Goal: Task Accomplishment & Management: Use online tool/utility

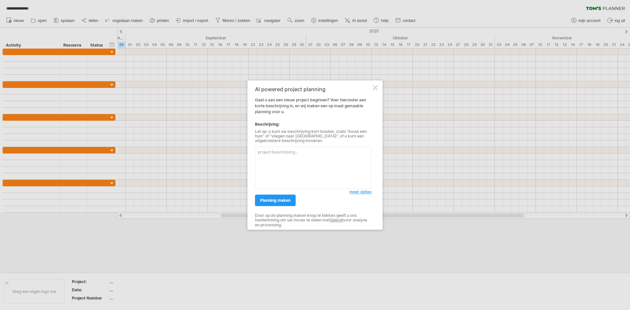
click at [366, 192] on span "meer opties" at bounding box center [360, 191] width 22 height 5
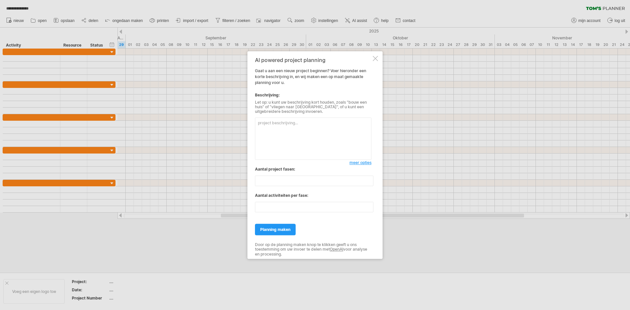
click at [327, 130] on textarea at bounding box center [313, 138] width 116 height 42
drag, startPoint x: 327, startPoint y: 130, endPoint x: 305, endPoint y: 127, distance: 22.1
click at [305, 127] on textarea at bounding box center [313, 138] width 116 height 42
paste textarea "Lore ips dolorsitametcon (Adipi elits) doei tem incididu utlabor: etdolorema al…"
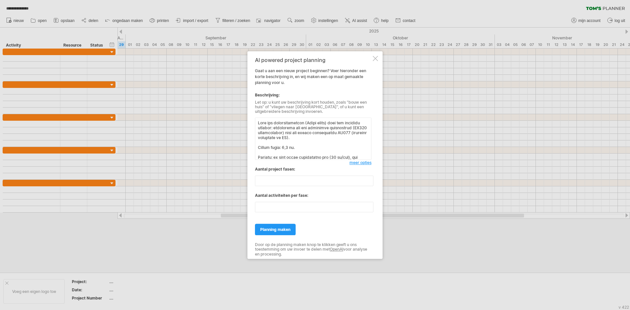
click at [335, 122] on textarea at bounding box center [313, 138] width 116 height 42
click at [333, 122] on textarea at bounding box center [313, 138] width 116 height 42
type textarea "Lore ips dolorsitametcon adip eli seddoeiu tempori: utlaboreet dol mag aliquaen…"
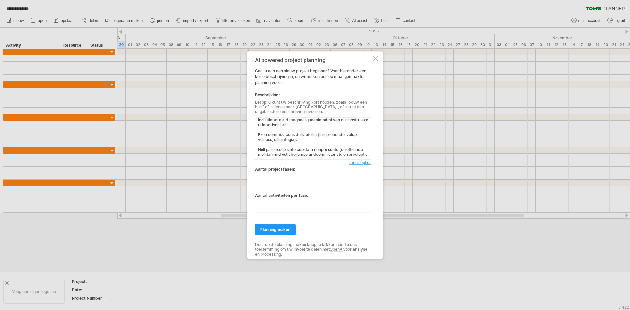
click at [270, 179] on input "**" at bounding box center [314, 180] width 118 height 10
click at [280, 230] on span "planning maken" at bounding box center [275, 229] width 30 height 5
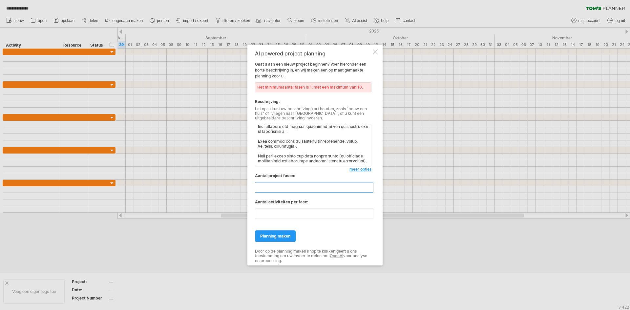
click at [275, 191] on input "**" at bounding box center [314, 187] width 118 height 10
type input "**"
click at [276, 236] on span "planning maken" at bounding box center [275, 235] width 30 height 5
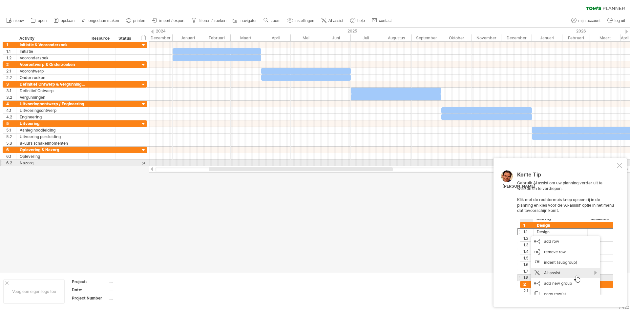
drag, startPoint x: 258, startPoint y: 171, endPoint x: 249, endPoint y: 165, distance: 10.7
click at [249, 165] on div "Probeert verbinding te maken met [DOMAIN_NAME] Opnieuw verbonden 0% wissen filt…" at bounding box center [315, 155] width 630 height 310
click at [617, 165] on div at bounding box center [618, 165] width 5 height 5
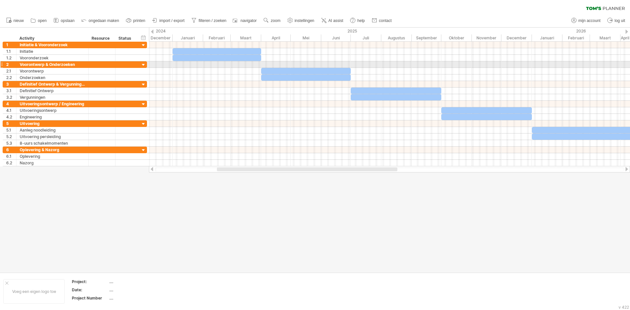
click at [143, 64] on div at bounding box center [143, 65] width 6 height 6
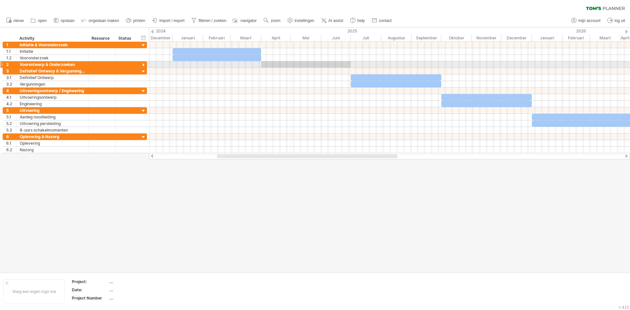
click at [143, 64] on div at bounding box center [143, 65] width 6 height 6
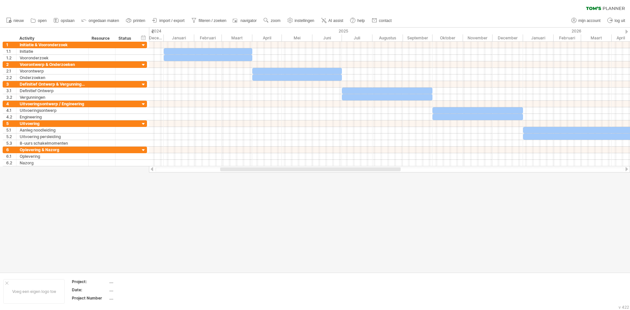
drag, startPoint x: 241, startPoint y: 169, endPoint x: 245, endPoint y: 176, distance: 7.9
click at [245, 176] on div "Probeert verbinding te maken met [DOMAIN_NAME] Opnieuw verbonden 0% wissen filt…" at bounding box center [315, 155] width 630 height 310
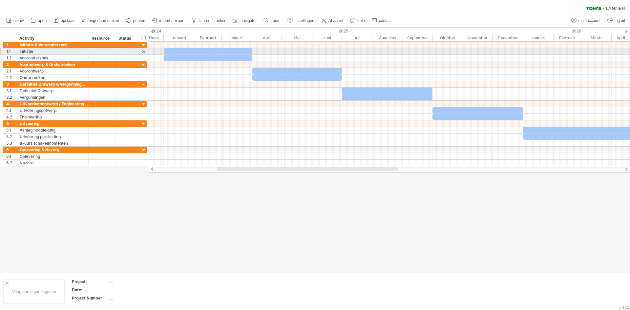
click at [188, 51] on div at bounding box center [208, 51] width 89 height 6
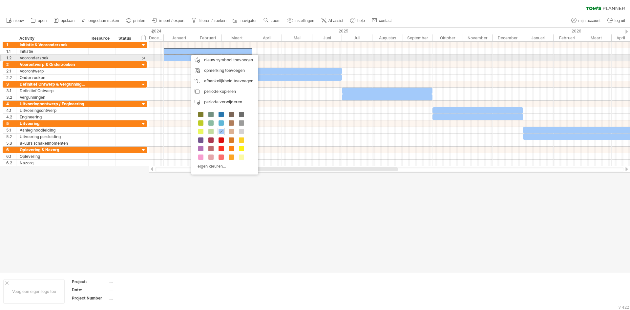
click at [176, 56] on div at bounding box center [208, 58] width 89 height 6
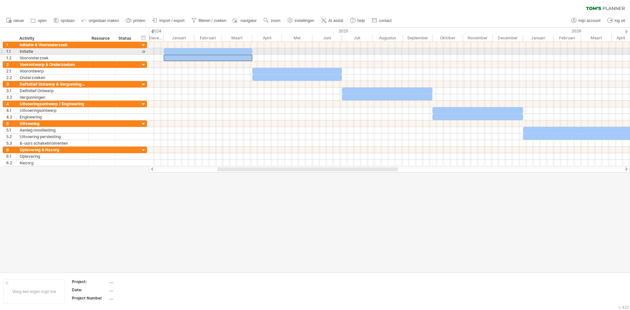
click at [183, 49] on div at bounding box center [208, 51] width 89 height 6
click at [175, 52] on div at bounding box center [208, 51] width 89 height 6
click at [174, 51] on div at bounding box center [207, 51] width 89 height 6
click at [235, 53] on div at bounding box center [207, 51] width 89 height 6
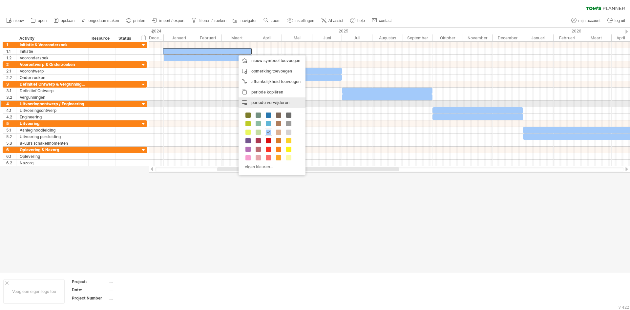
click at [265, 102] on span "periode verwijderen" at bounding box center [270, 102] width 38 height 5
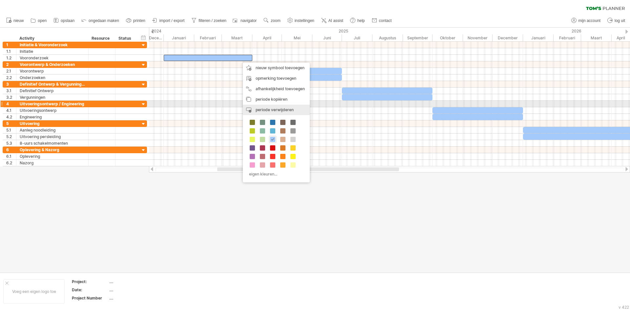
click at [273, 106] on div "periode verwijderen geselecteerde items verwijderen" at bounding box center [276, 110] width 67 height 10
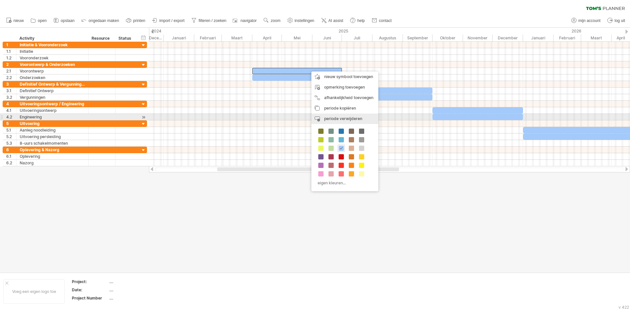
click at [331, 117] on span "periode verwijderen" at bounding box center [343, 118] width 38 height 5
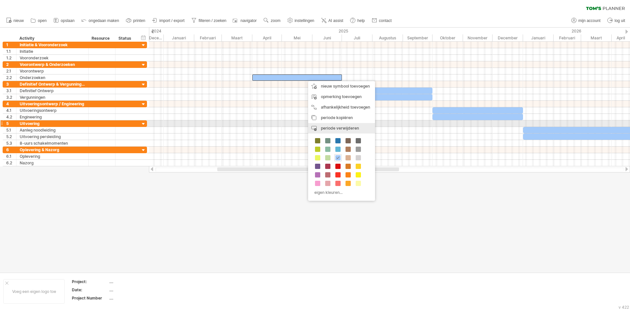
click at [339, 125] on div "periode verwijderen geselecteerde items verwijderen" at bounding box center [341, 128] width 67 height 10
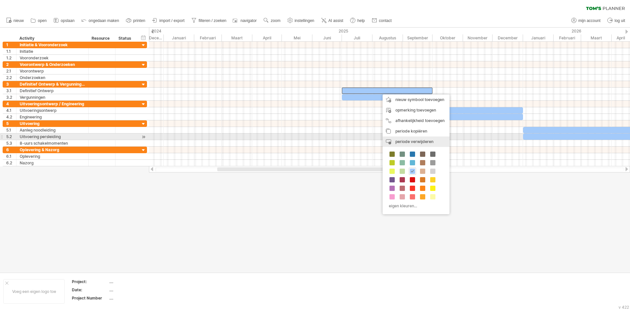
click at [395, 139] on div "periode verwijderen geselecteerde items verwijderen" at bounding box center [415, 141] width 67 height 10
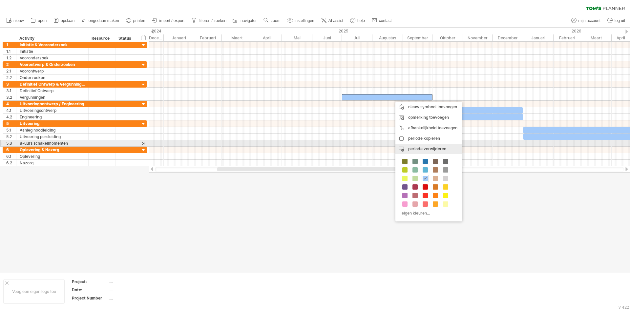
click at [412, 145] on div "periode verwijderen geselecteerde items verwijderen" at bounding box center [428, 149] width 67 height 10
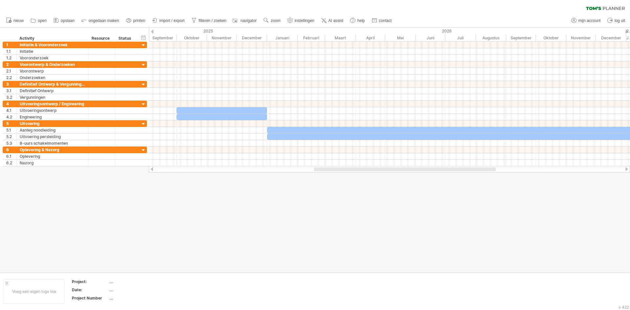
drag, startPoint x: 367, startPoint y: 168, endPoint x: 464, endPoint y: 169, distance: 96.7
click at [464, 169] on div at bounding box center [405, 169] width 182 height 4
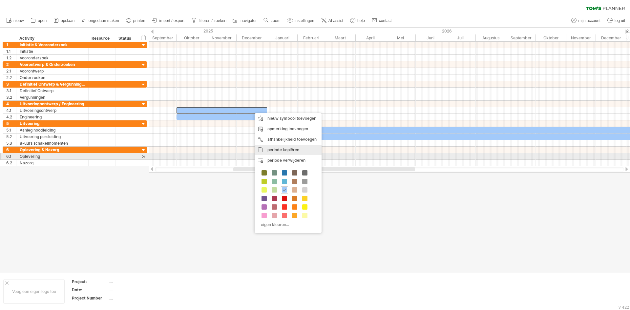
click at [280, 157] on div "periode verwijderen geselecteerde items verwijderen" at bounding box center [287, 160] width 67 height 10
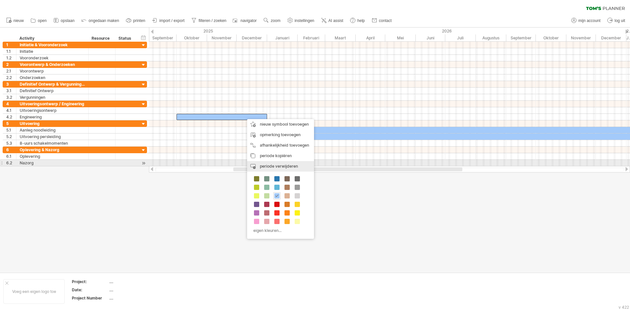
click at [275, 163] on div "periode verwijderen geselecteerde items verwijderen" at bounding box center [280, 166] width 67 height 10
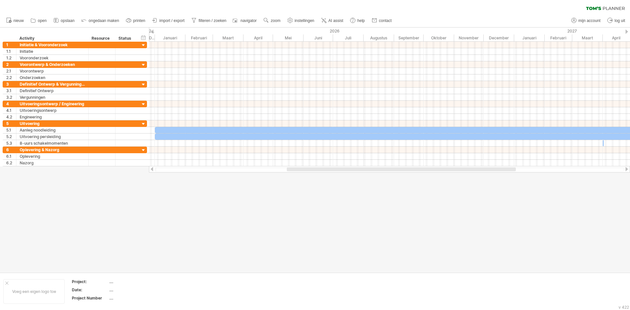
drag, startPoint x: 279, startPoint y: 171, endPoint x: 332, endPoint y: 175, distance: 53.6
click at [332, 175] on div "Probeert verbinding te maken met [DOMAIN_NAME] Opnieuw verbonden 0% wissen filt…" at bounding box center [315, 155] width 630 height 310
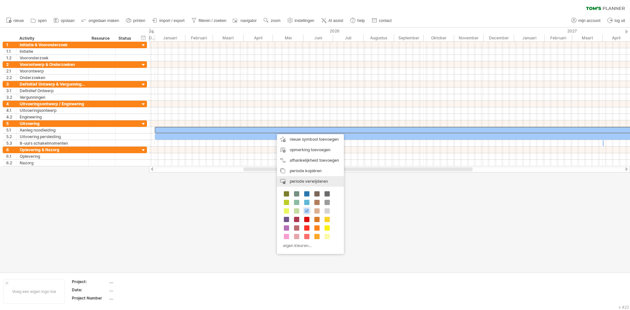
click at [296, 178] on div "periode verwijderen geselecteerde items verwijderen" at bounding box center [310, 181] width 67 height 10
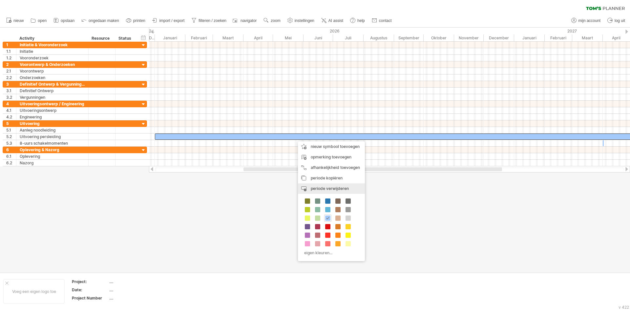
click at [317, 187] on span "periode verwijderen" at bounding box center [330, 188] width 38 height 5
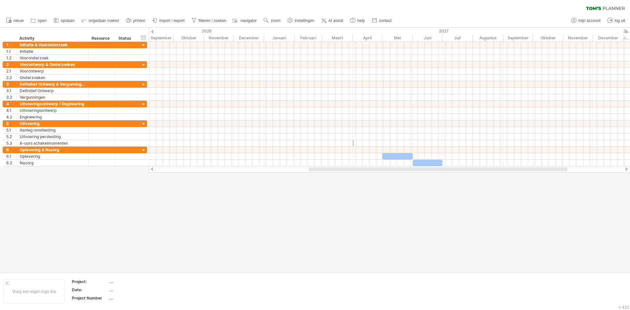
drag, startPoint x: 292, startPoint y: 169, endPoint x: 384, endPoint y: 174, distance: 92.9
click at [384, 174] on div "Probeert verbinding te maken met [DOMAIN_NAME] Opnieuw verbonden 0% wissen filt…" at bounding box center [315, 155] width 630 height 310
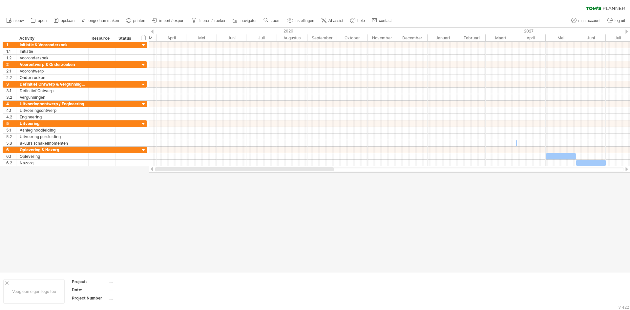
drag, startPoint x: 350, startPoint y: 170, endPoint x: 236, endPoint y: 169, distance: 113.1
click at [236, 169] on div at bounding box center [244, 169] width 178 height 4
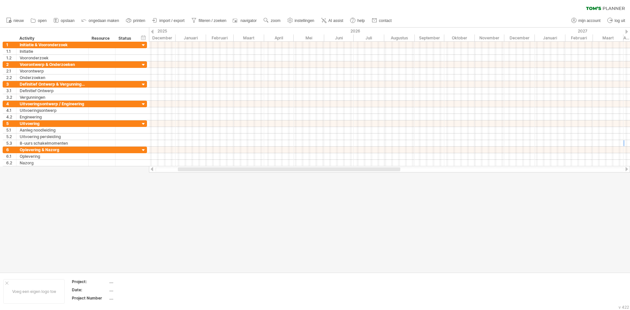
drag, startPoint x: 259, startPoint y: 169, endPoint x: 216, endPoint y: 171, distance: 42.7
click at [216, 171] on div at bounding box center [389, 169] width 481 height 7
click at [93, 23] on link "ongedaan maken" at bounding box center [100, 20] width 41 height 9
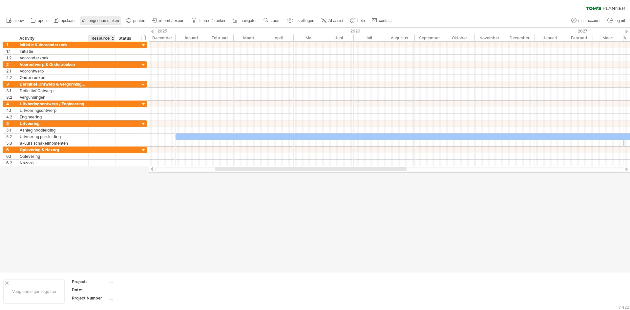
click at [93, 23] on link "ongedaan maken" at bounding box center [100, 20] width 41 height 9
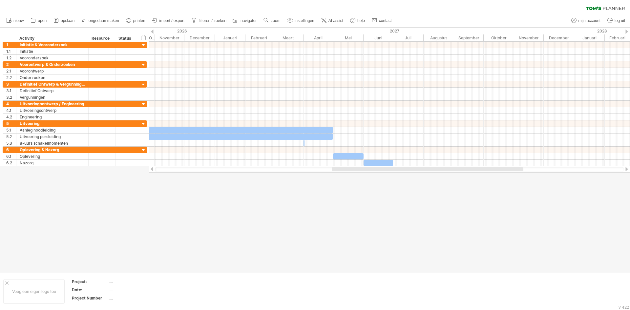
drag, startPoint x: 303, startPoint y: 170, endPoint x: 420, endPoint y: 167, distance: 116.8
click at [420, 167] on div at bounding box center [427, 169] width 191 height 4
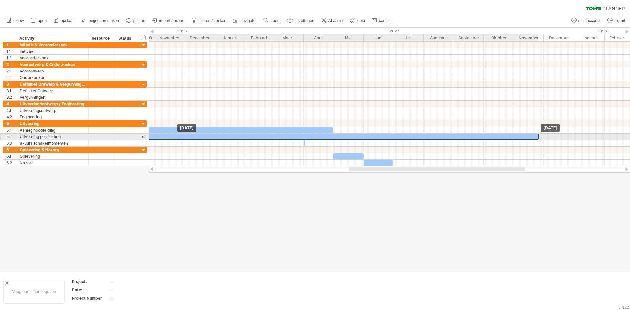
drag, startPoint x: 202, startPoint y: 138, endPoint x: 407, endPoint y: 135, distance: 205.6
click at [407, 135] on div at bounding box center [299, 136] width 477 height 6
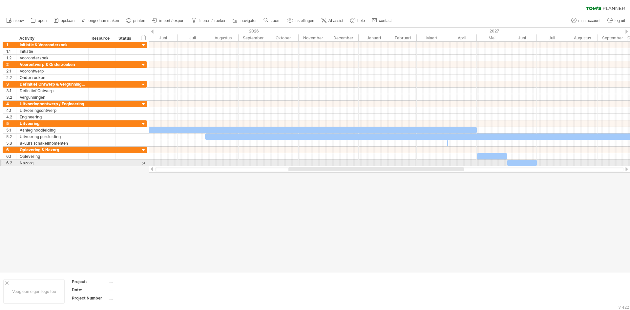
drag, startPoint x: 373, startPoint y: 171, endPoint x: 312, endPoint y: 166, distance: 61.2
click at [312, 166] on div at bounding box center [389, 169] width 481 height 7
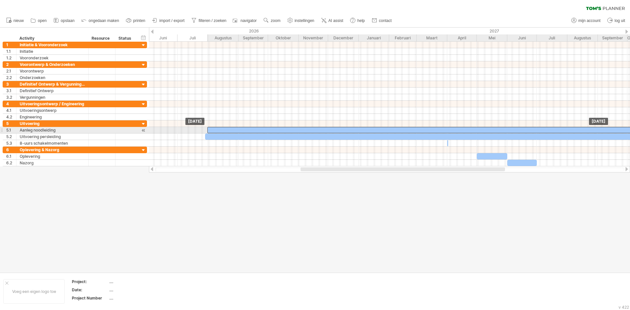
drag, startPoint x: 215, startPoint y: 129, endPoint x: 423, endPoint y: 130, distance: 207.9
click at [423, 130] on div at bounding box center [445, 130] width 477 height 6
drag, startPoint x: 269, startPoint y: 136, endPoint x: 272, endPoint y: 137, distance: 3.8
click at [272, 137] on div at bounding box center [446, 136] width 477 height 6
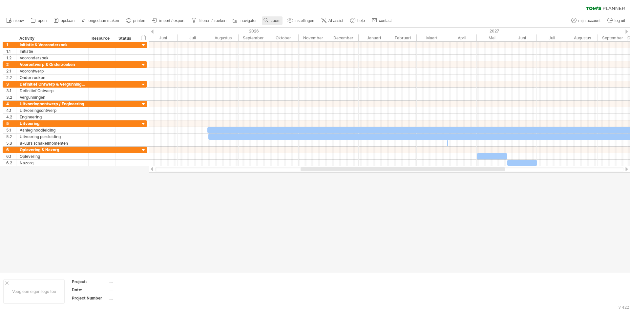
click at [277, 21] on span "zoom" at bounding box center [276, 20] width 10 height 5
click at [304, 29] on div "Maand" at bounding box center [299, 29] width 36 height 10
click at [302, 23] on span "instellingen" at bounding box center [304, 20] width 20 height 5
select select "*"
select select "**"
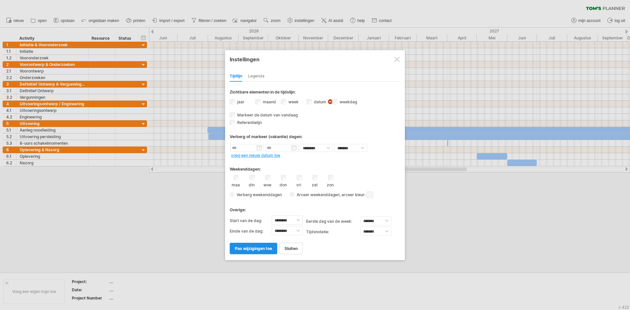
click at [265, 250] on span "pas wijzigingen toe" at bounding box center [253, 248] width 37 height 5
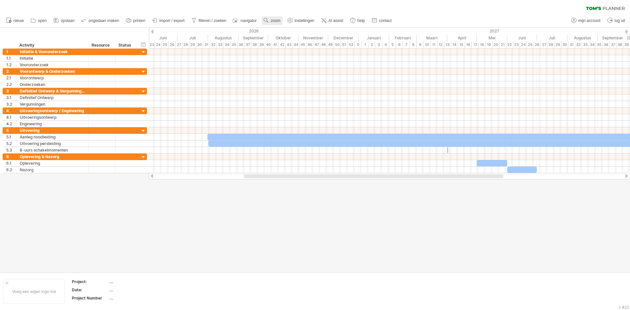
click at [265, 20] on use at bounding box center [266, 20] width 7 height 7
click at [283, 40] on div "Week" at bounding box center [286, 39] width 36 height 10
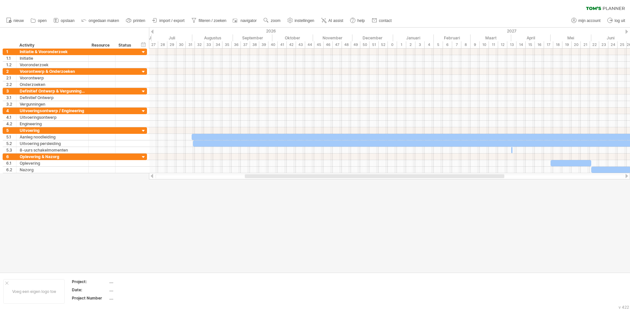
drag, startPoint x: 281, startPoint y: 176, endPoint x: 297, endPoint y: 177, distance: 16.2
click at [297, 177] on div at bounding box center [374, 176] width 259 height 4
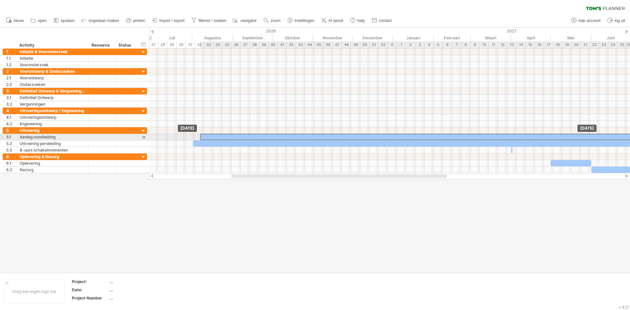
drag, startPoint x: 251, startPoint y: 137, endPoint x: 260, endPoint y: 136, distance: 8.5
click at [260, 136] on div at bounding box center [518, 137] width 636 height 6
drag, startPoint x: 223, startPoint y: 137, endPoint x: 227, endPoint y: 137, distance: 3.6
click at [227, 137] on div at bounding box center [522, 137] width 636 height 6
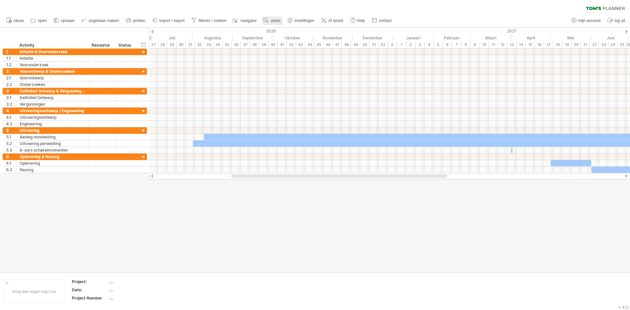
click at [267, 20] on use at bounding box center [266, 20] width 7 height 7
click at [281, 50] on div "Dag" at bounding box center [288, 49] width 36 height 10
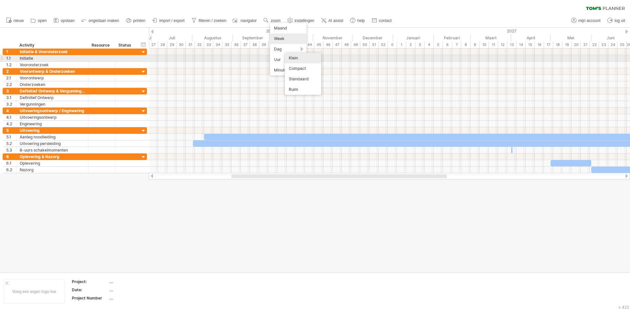
click at [296, 57] on div "Klein" at bounding box center [303, 58] width 36 height 10
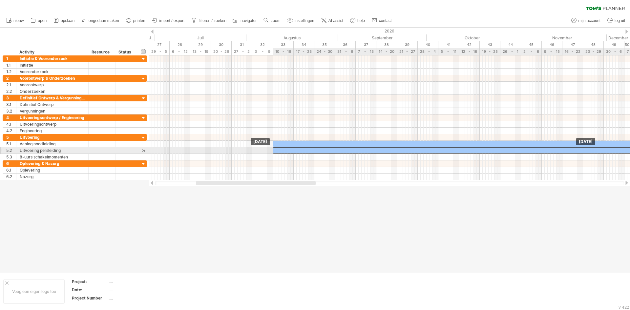
drag, startPoint x: 272, startPoint y: 152, endPoint x: 297, endPoint y: 151, distance: 25.3
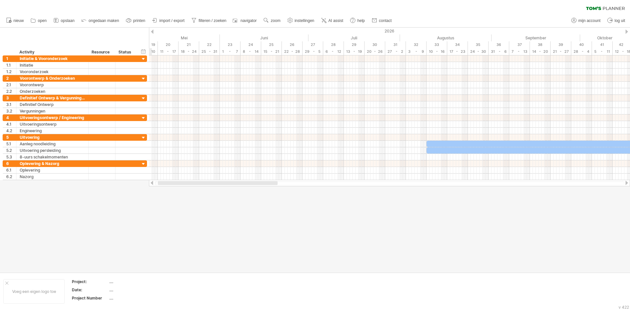
drag, startPoint x: 258, startPoint y: 184, endPoint x: 220, endPoint y: 184, distance: 38.0
click at [220, 184] on div at bounding box center [218, 183] width 120 height 4
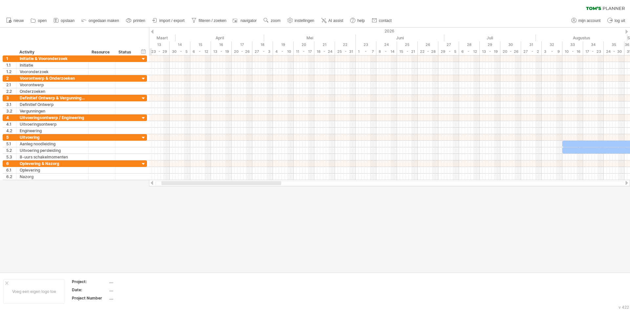
drag, startPoint x: 222, startPoint y: 184, endPoint x: 165, endPoint y: 185, distance: 57.1
click at [165, 185] on div at bounding box center [389, 183] width 481 height 7
drag, startPoint x: 210, startPoint y: 184, endPoint x: 174, endPoint y: 187, distance: 36.5
click at [174, 187] on div "Probeert verbinding te maken met [DOMAIN_NAME] Opnieuw verbonden 0% wissen filt…" at bounding box center [315, 155] width 630 height 310
drag, startPoint x: 206, startPoint y: 183, endPoint x: 173, endPoint y: 182, distance: 32.5
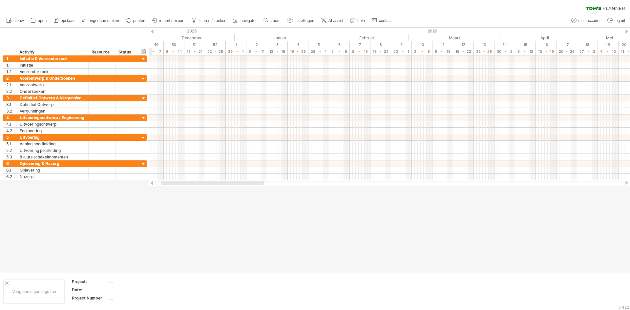
click at [173, 182] on div at bounding box center [212, 183] width 102 height 4
drag, startPoint x: 209, startPoint y: 184, endPoint x: 175, endPoint y: 187, distance: 33.9
click at [175, 187] on div "Probeert verbinding te maken met [DOMAIN_NAME] Opnieuw verbonden 0% wissen filt…" at bounding box center [315, 155] width 630 height 310
click at [206, 185] on div at bounding box center [389, 183] width 468 height 4
drag, startPoint x: 207, startPoint y: 185, endPoint x: 192, endPoint y: 185, distance: 14.4
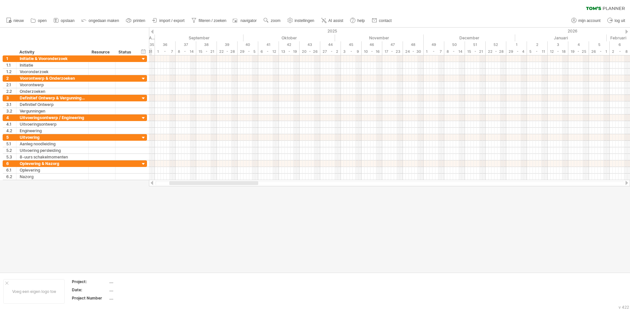
click at [192, 185] on div at bounding box center [389, 183] width 468 height 4
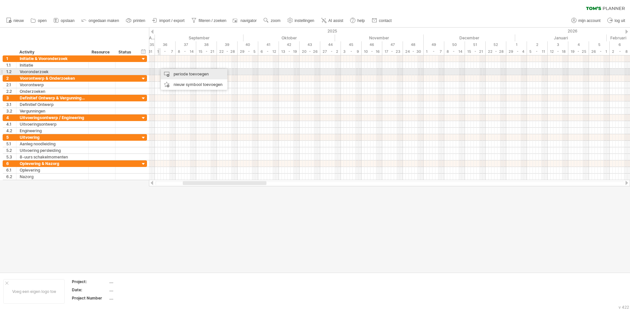
click at [184, 74] on div "periode toevoegen" at bounding box center [194, 74] width 67 height 10
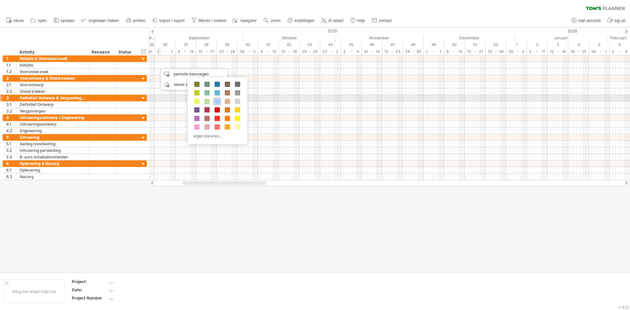
click at [214, 100] on div at bounding box center [216, 101] width 7 height 7
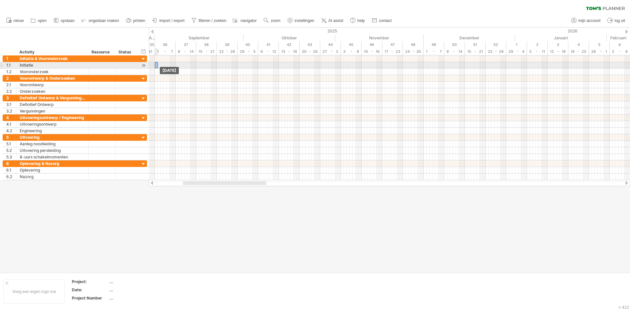
click at [156, 68] on div "[DATE] [DATE]" at bounding box center [389, 117] width 481 height 125
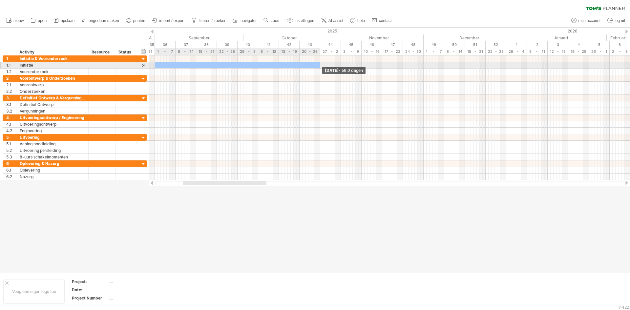
drag, startPoint x: 157, startPoint y: 66, endPoint x: 318, endPoint y: 67, distance: 161.7
click at [319, 67] on span at bounding box center [320, 65] width 3 height 6
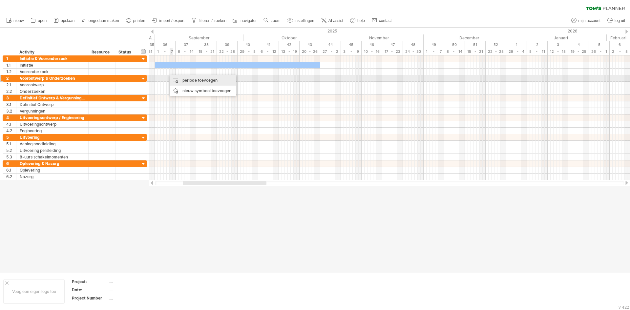
click at [187, 81] on div "periode toevoegen" at bounding box center [203, 80] width 67 height 10
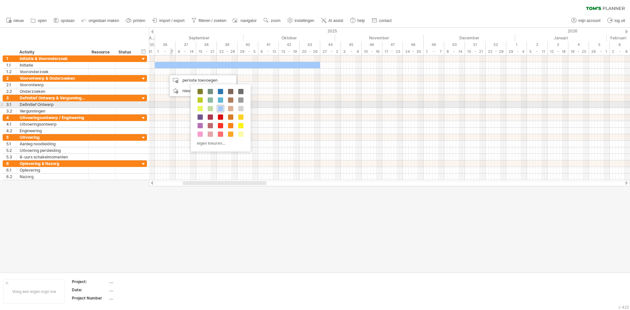
click at [219, 107] on span at bounding box center [220, 108] width 5 height 5
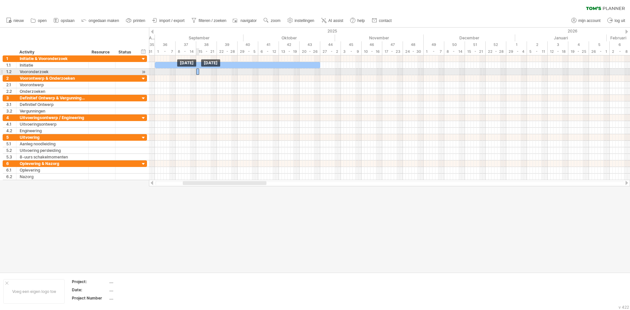
drag, startPoint x: 168, startPoint y: 73, endPoint x: 197, endPoint y: 71, distance: 29.5
click at [197, 71] on div at bounding box center [197, 72] width 3 height 6
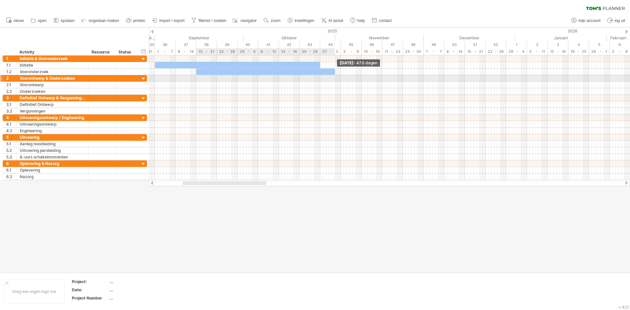
drag, startPoint x: 199, startPoint y: 71, endPoint x: 335, endPoint y: 77, distance: 136.5
click at [335, 77] on div "[DATE] - 47.0 dagen [DATE]" at bounding box center [389, 117] width 481 height 125
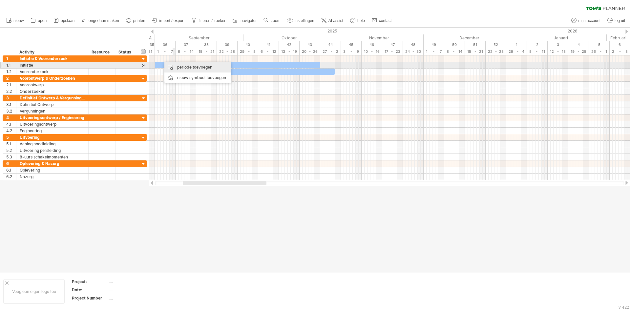
click at [179, 62] on div "periode toevoegen" at bounding box center [197, 67] width 67 height 10
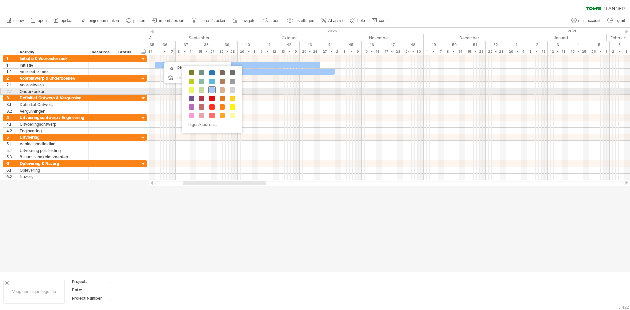
click at [211, 90] on span at bounding box center [211, 89] width 5 height 5
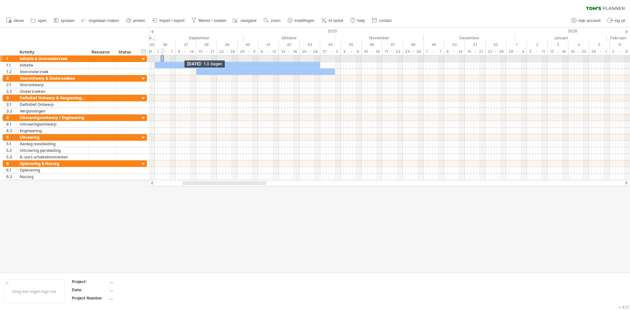
click at [162, 59] on div at bounding box center [162, 58] width 3 height 6
drag, startPoint x: 161, startPoint y: 59, endPoint x: 157, endPoint y: 60, distance: 3.9
click at [157, 60] on span at bounding box center [156, 58] width 3 height 6
click at [155, 61] on div "[DATE] - 47.0 dagen [DATE] - 3.0 dagen" at bounding box center [389, 117] width 481 height 125
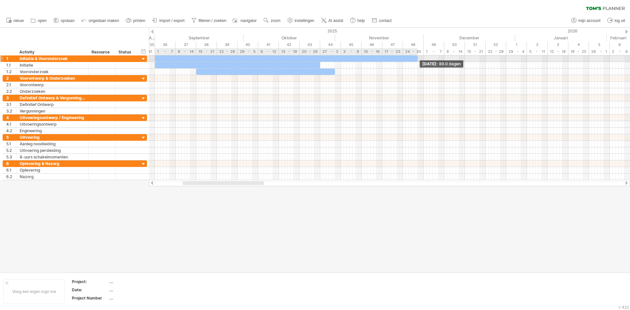
drag, startPoint x: 163, startPoint y: 59, endPoint x: 416, endPoint y: 61, distance: 253.2
click at [416, 61] on div at bounding box center [286, 58] width 263 height 6
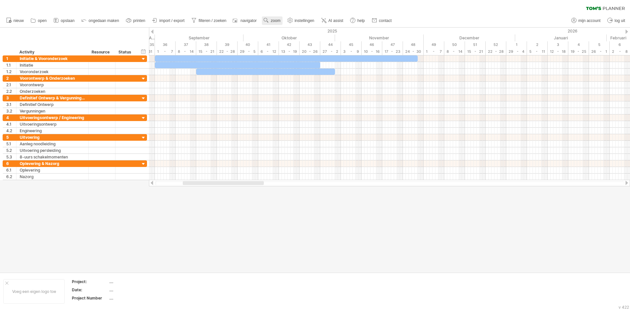
click at [275, 19] on span "zoom" at bounding box center [276, 20] width 10 height 5
click at [297, 18] on link "instellingen" at bounding box center [301, 20] width 30 height 9
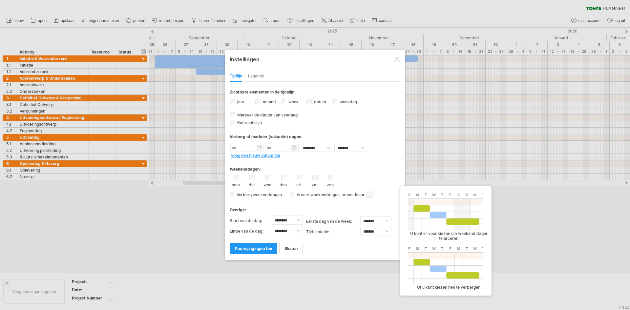
click at [249, 195] on span "Verberg weekenddagen" at bounding box center [258, 194] width 48 height 5
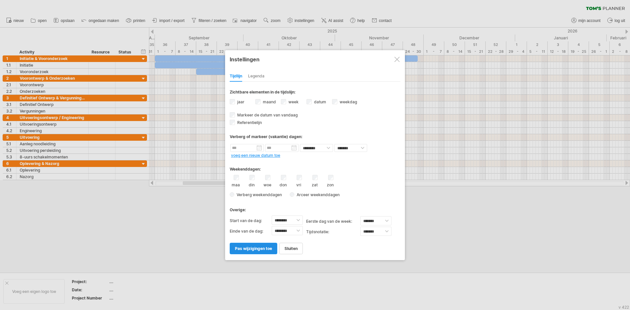
click at [257, 247] on span "pas wijzigingen toe" at bounding box center [253, 248] width 37 height 5
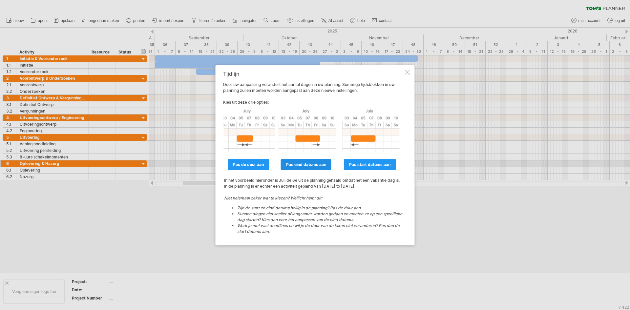
click at [314, 167] on span "pas eind datums aan" at bounding box center [306, 164] width 40 height 5
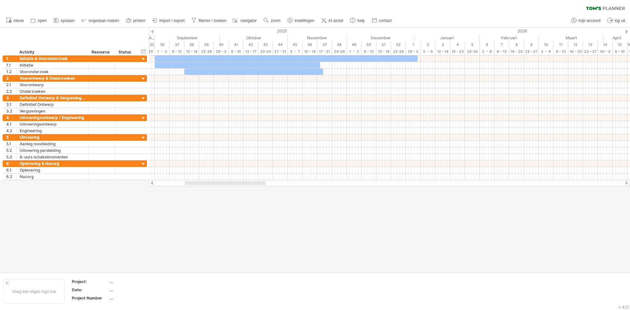
drag, startPoint x: 254, startPoint y: 182, endPoint x: 253, endPoint y: 185, distance: 3.5
click at [253, 185] on div at bounding box center [389, 183] width 468 height 4
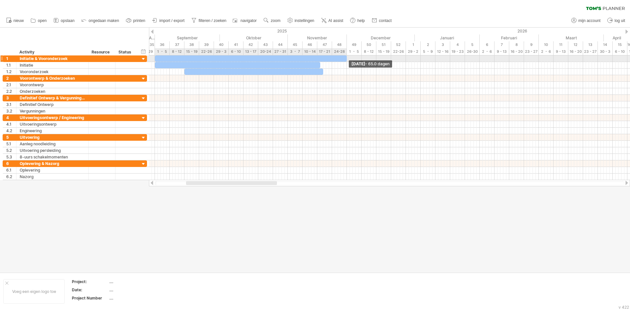
drag, startPoint x: 418, startPoint y: 58, endPoint x: 347, endPoint y: 61, distance: 71.6
click at [347, 61] on span at bounding box center [346, 58] width 3 height 6
drag, startPoint x: 321, startPoint y: 64, endPoint x: 348, endPoint y: 66, distance: 26.9
click at [348, 66] on div "[DATE] - 65.0 dagen [DATE] - 3.0 dagen" at bounding box center [389, 117] width 481 height 125
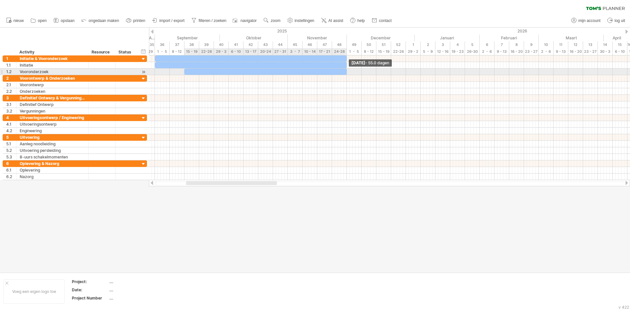
drag, startPoint x: 323, startPoint y: 74, endPoint x: 347, endPoint y: 74, distance: 23.6
click at [347, 74] on span at bounding box center [346, 72] width 3 height 6
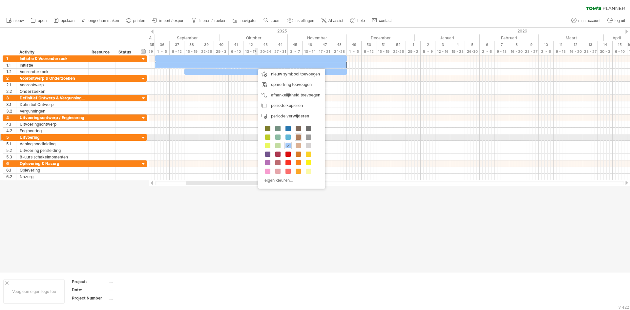
click at [298, 136] on span at bounding box center [297, 136] width 5 height 5
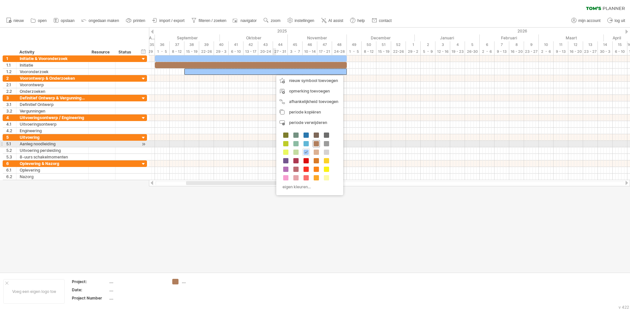
click at [315, 144] on span at bounding box center [315, 143] width 5 height 5
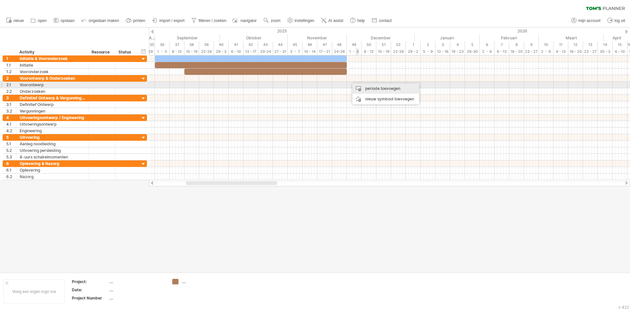
click at [368, 85] on div "periode toevoegen" at bounding box center [385, 88] width 67 height 10
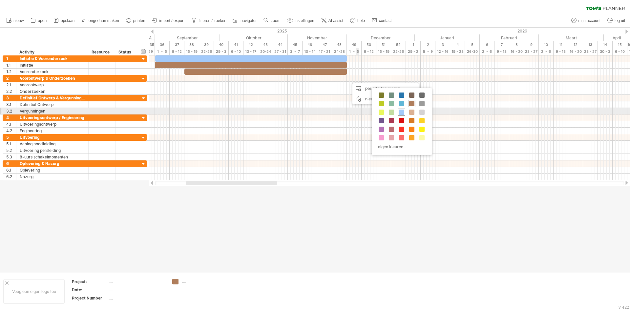
click at [400, 109] on div at bounding box center [401, 112] width 7 height 7
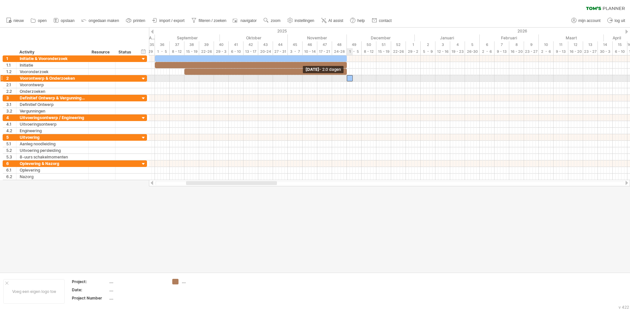
click at [347, 79] on span at bounding box center [346, 78] width 3 height 6
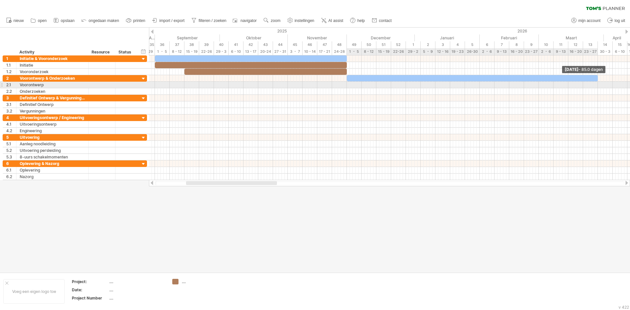
drag, startPoint x: 352, startPoint y: 78, endPoint x: 596, endPoint y: 84, distance: 245.0
click at [596, 84] on div "[DATE] - 85.0 dagen [DATE] - 2.0 dagen" at bounding box center [389, 117] width 481 height 125
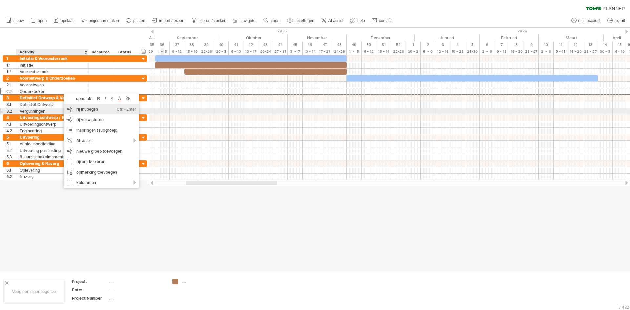
click at [93, 110] on div "rij invoegen Ctrl+Enter Cmd+Enter" at bounding box center [101, 109] width 75 height 10
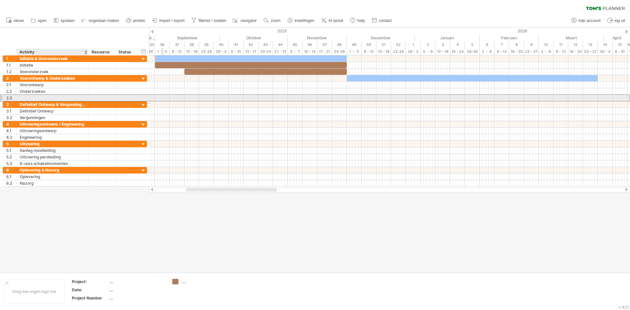
click at [57, 97] on div at bounding box center [52, 98] width 65 height 6
click at [57, 97] on input "text" at bounding box center [52, 98] width 65 height 6
type input "**********"
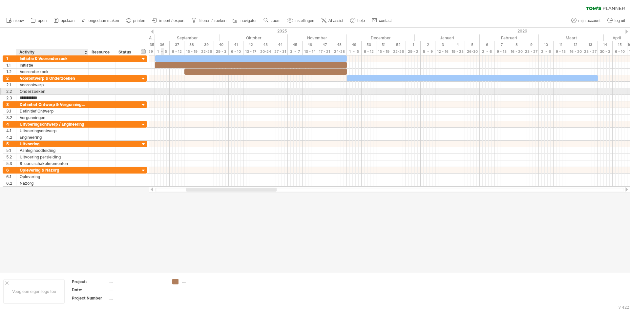
click at [56, 91] on div "Onderzoeken" at bounding box center [52, 91] width 65 height 6
drag, startPoint x: 56, startPoint y: 91, endPoint x: 21, endPoint y: 92, distance: 35.4
click at [21, 92] on input "**********" at bounding box center [52, 91] width 65 height 6
type input "**********"
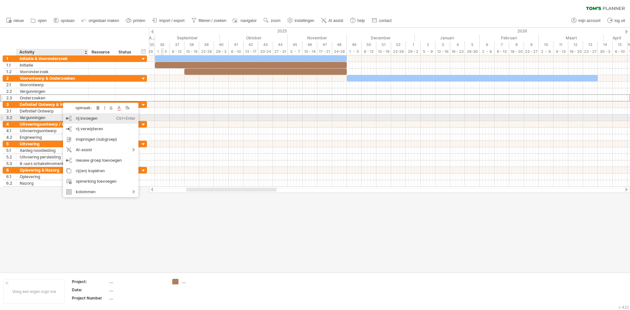
click at [89, 120] on div "rij invoegen Ctrl+Enter Cmd+Enter" at bounding box center [100, 118] width 75 height 10
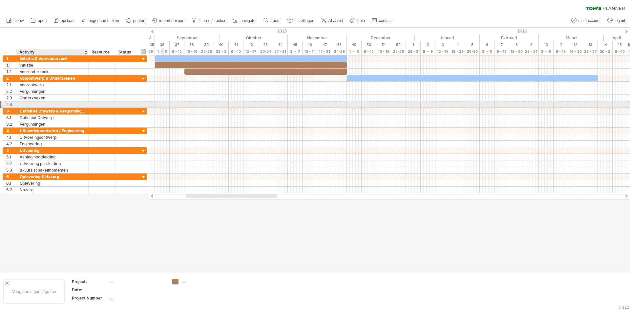
click at [56, 104] on div at bounding box center [52, 104] width 65 height 6
type input "**********"
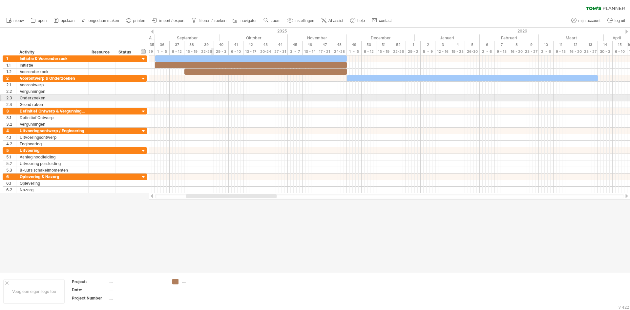
click at [212, 96] on div at bounding box center [389, 98] width 481 height 7
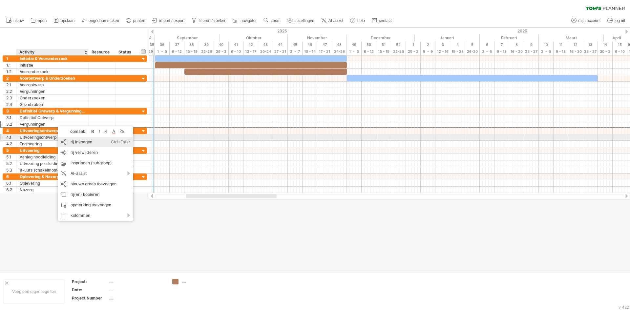
click at [80, 139] on div "rij invoegen Ctrl+Enter Cmd+Enter" at bounding box center [95, 142] width 75 height 10
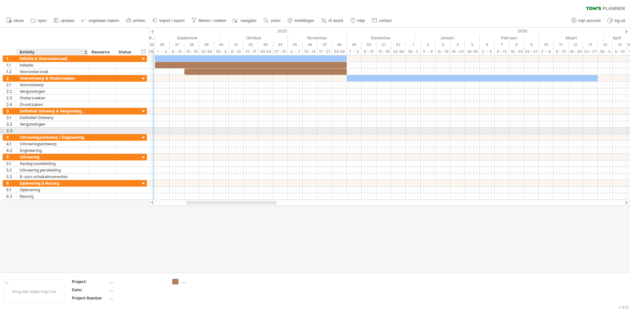
click at [52, 131] on div at bounding box center [52, 131] width 65 height 6
type input "**********"
click at [258, 202] on div at bounding box center [231, 203] width 90 height 4
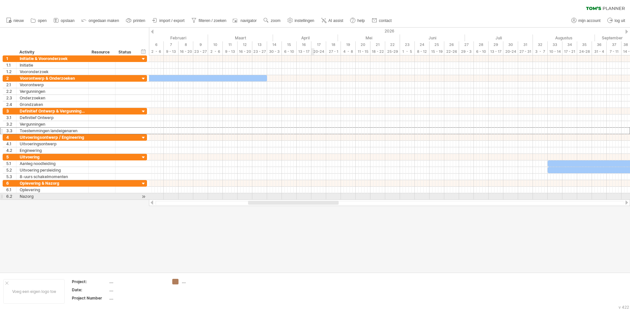
drag, startPoint x: 251, startPoint y: 204, endPoint x: 313, endPoint y: 198, distance: 62.6
click at [313, 198] on div "Probeert verbinding te maken met [DOMAIN_NAME] Opnieuw verbonden 0% wissen filt…" at bounding box center [315, 155] width 630 height 310
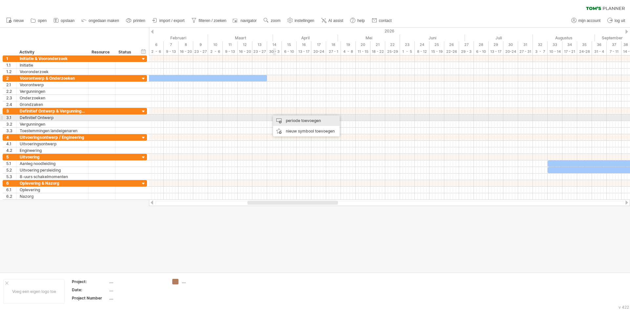
click at [286, 118] on div "periode toevoegen" at bounding box center [306, 120] width 67 height 10
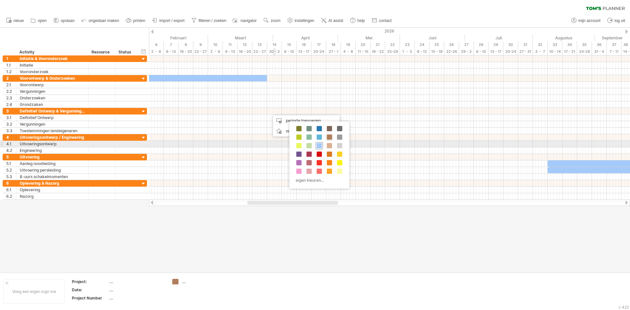
click at [320, 145] on span at bounding box center [318, 145] width 5 height 5
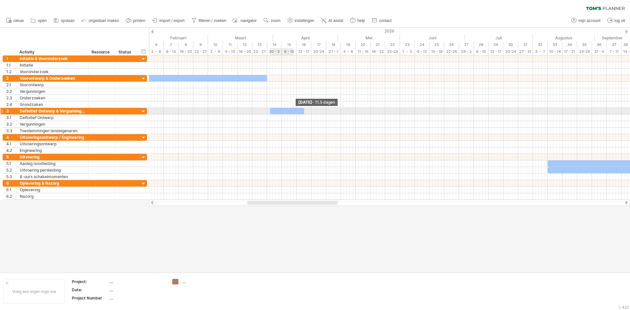
drag, startPoint x: 272, startPoint y: 111, endPoint x: 325, endPoint y: 112, distance: 52.5
click at [305, 112] on span at bounding box center [304, 111] width 3 height 6
drag, startPoint x: 270, startPoint y: 112, endPoint x: 267, endPoint y: 113, distance: 3.7
click at [267, 113] on span at bounding box center [267, 111] width 3 height 6
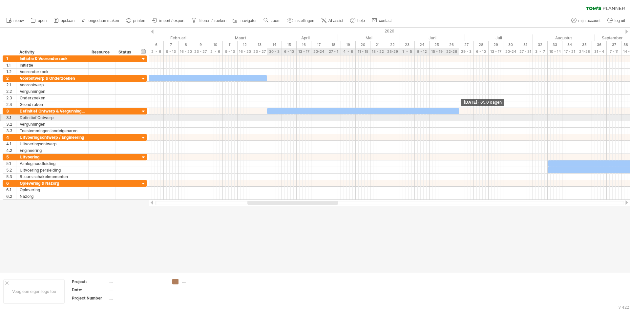
drag, startPoint x: 325, startPoint y: 111, endPoint x: 458, endPoint y: 118, distance: 133.3
click at [458, 118] on div "[DATE] - 65.0 dagen [DATE] - 20.0 dagen" at bounding box center [389, 127] width 481 height 144
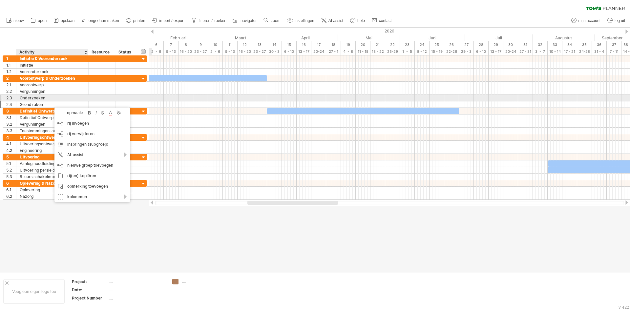
click at [68, 99] on div "Onderzoeken" at bounding box center [52, 98] width 65 height 6
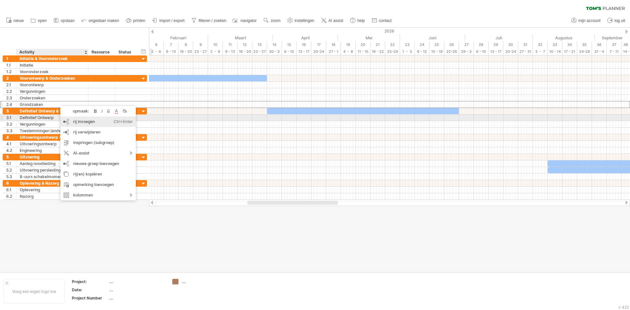
click at [80, 118] on div "rij invoegen Ctrl+Enter Cmd+Enter" at bounding box center [97, 121] width 75 height 10
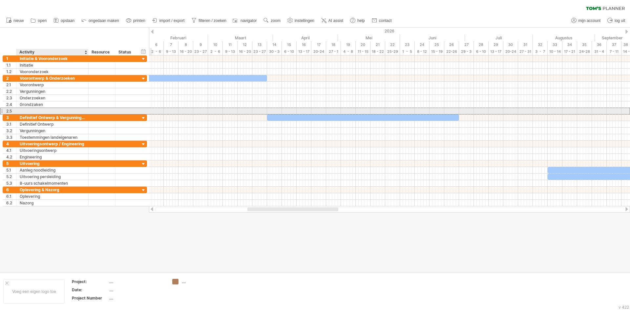
click at [42, 112] on div at bounding box center [52, 111] width 65 height 6
type input "**********"
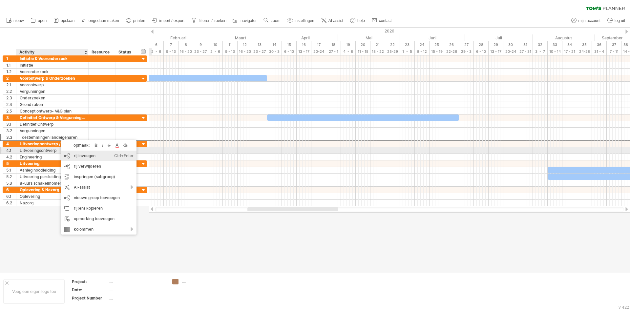
click at [79, 152] on div "rij invoegen Ctrl+Enter Cmd+Enter" at bounding box center [98, 156] width 75 height 10
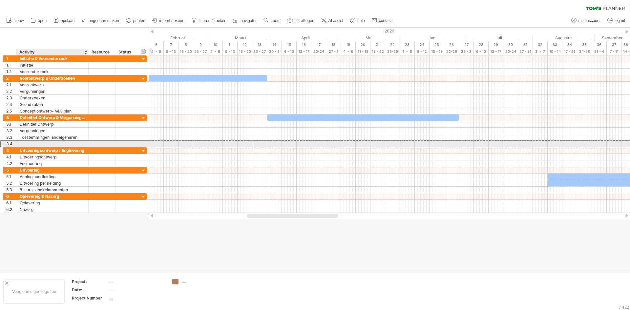
click at [55, 144] on div at bounding box center [52, 144] width 65 height 6
type input "**********"
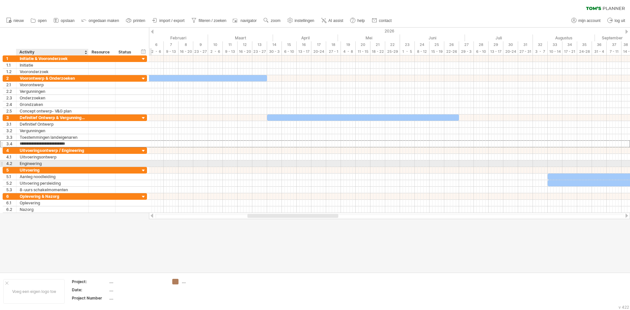
click at [55, 163] on div "Engineering" at bounding box center [52, 163] width 65 height 6
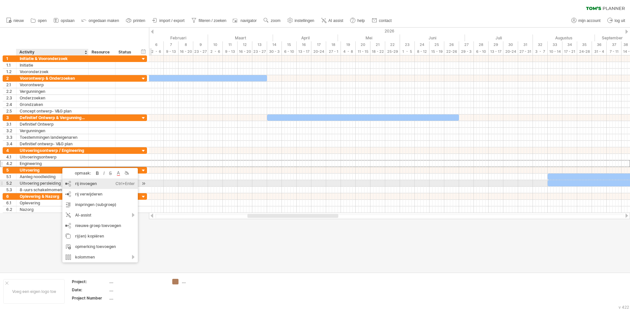
click at [77, 183] on div "rij invoegen Ctrl+Enter Cmd+Enter" at bounding box center [99, 183] width 75 height 10
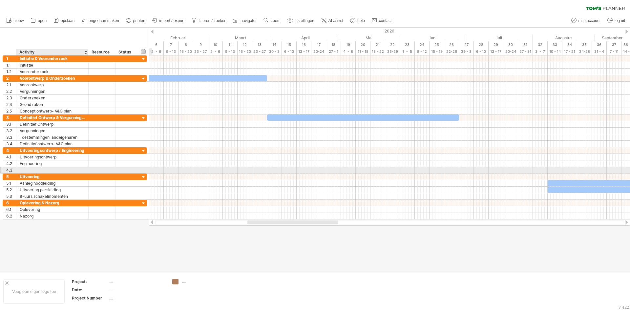
click at [49, 172] on div at bounding box center [52, 170] width 65 height 6
type input "**********"
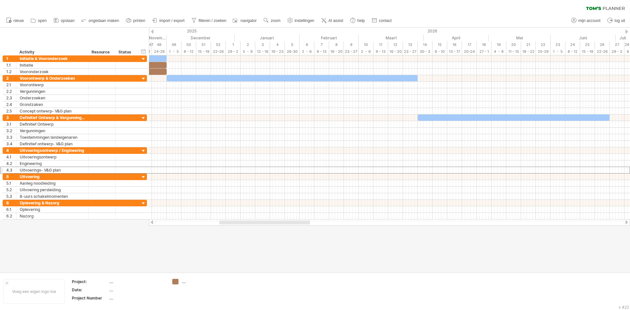
drag, startPoint x: 290, startPoint y: 221, endPoint x: 263, endPoint y: 224, distance: 27.7
click at [263, 224] on div at bounding box center [264, 222] width 91 height 4
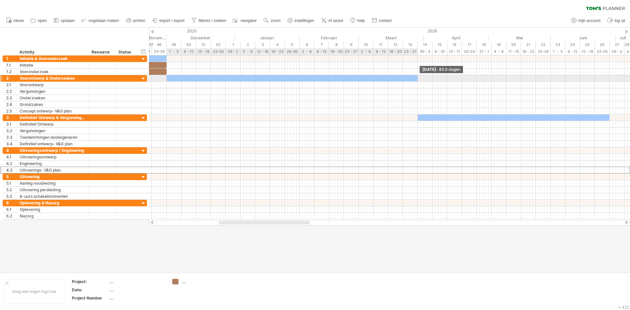
click at [417, 79] on span at bounding box center [417, 78] width 3 height 6
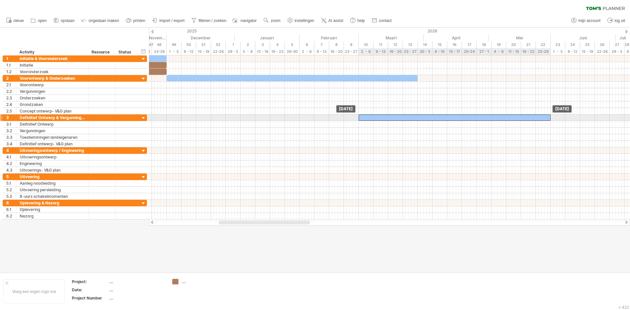
drag, startPoint x: 426, startPoint y: 117, endPoint x: 367, endPoint y: 119, distance: 59.1
click at [367, 119] on div at bounding box center [454, 117] width 192 height 6
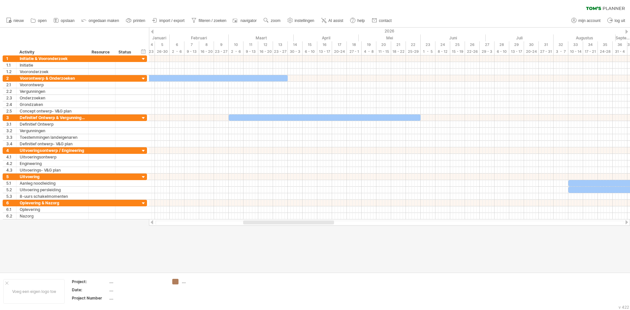
drag, startPoint x: 275, startPoint y: 222, endPoint x: 300, endPoint y: 222, distance: 24.3
click at [300, 222] on div at bounding box center [288, 222] width 91 height 4
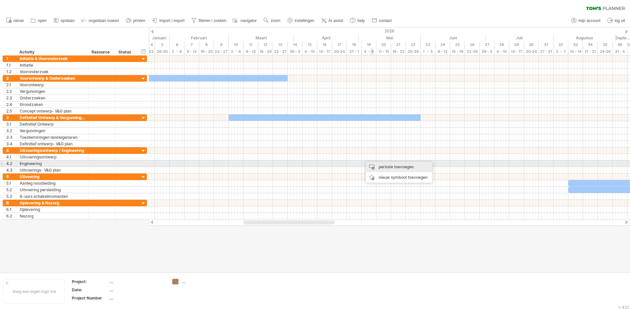
click at [378, 164] on div "periode toevoegen" at bounding box center [399, 167] width 67 height 10
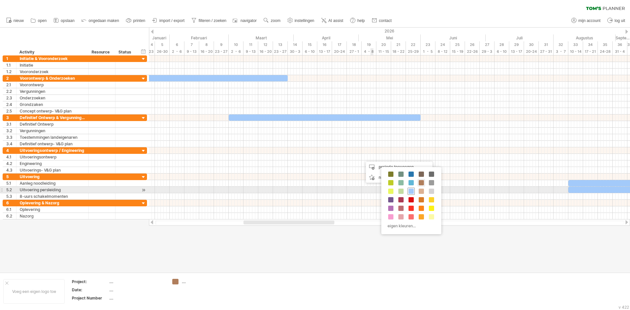
click at [412, 189] on span at bounding box center [410, 191] width 5 height 5
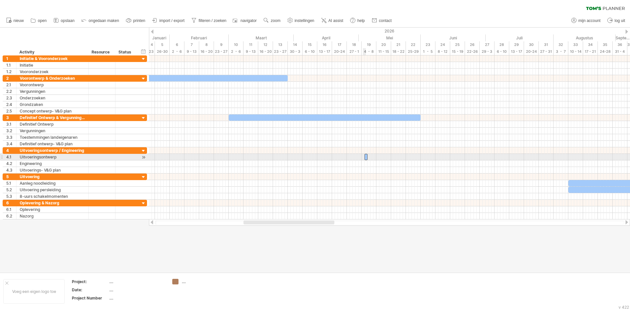
drag, startPoint x: 364, startPoint y: 157, endPoint x: 375, endPoint y: 157, distance: 11.2
click at [367, 157] on div at bounding box center [365, 157] width 3 height 6
click at [375, 157] on span at bounding box center [374, 157] width 3 height 6
drag, startPoint x: 375, startPoint y: 157, endPoint x: 362, endPoint y: 156, distance: 13.5
click at [362, 156] on span at bounding box center [361, 157] width 3 height 6
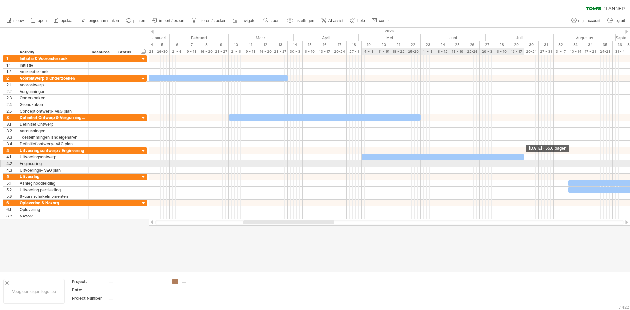
drag, startPoint x: 379, startPoint y: 158, endPoint x: 525, endPoint y: 161, distance: 146.6
click at [525, 161] on div "[DATE] - 55.0 dagen [DATE] - 5.5 dagen" at bounding box center [389, 137] width 481 height 164
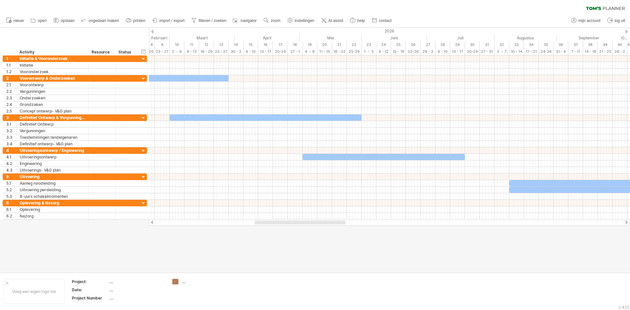
drag, startPoint x: 326, startPoint y: 222, endPoint x: 337, endPoint y: 222, distance: 11.2
click at [337, 222] on div at bounding box center [299, 222] width 91 height 4
click at [457, 273] on div "Voeg een eigen logo toe Project: .... Date: .... Project Number .... ...." at bounding box center [315, 290] width 630 height 37
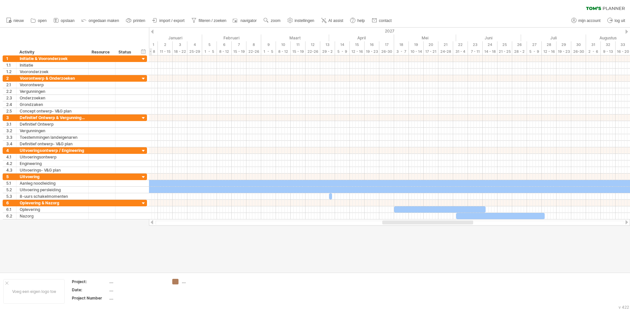
drag, startPoint x: 273, startPoint y: 221, endPoint x: 401, endPoint y: 223, distance: 127.6
click at [401, 223] on div at bounding box center [427, 222] width 91 height 4
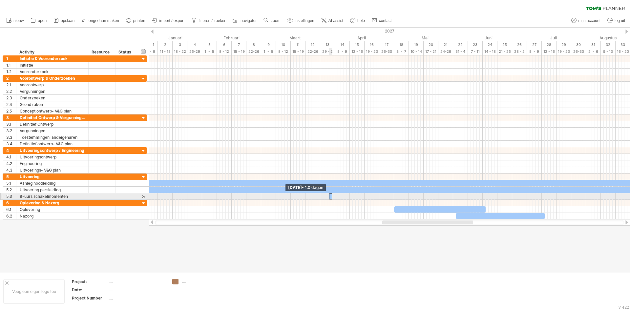
click at [328, 197] on span at bounding box center [329, 196] width 3 height 6
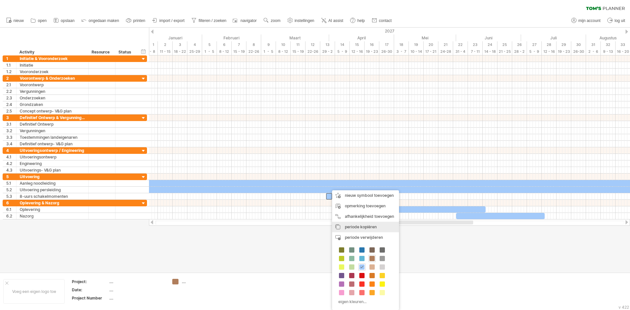
click at [359, 227] on span "periode kopiëren" at bounding box center [361, 226] width 32 height 5
click at [361, 234] on div "periode verwijderen geselecteerde items verwijderen" at bounding box center [366, 237] width 67 height 10
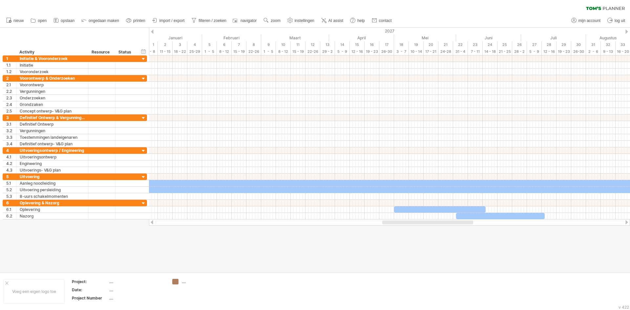
click at [407, 226] on div at bounding box center [315, 150] width 630 height 245
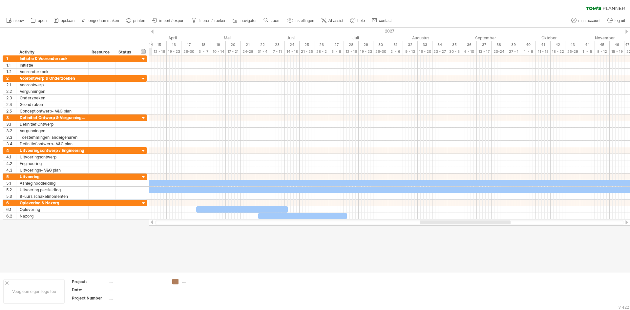
drag, startPoint x: 409, startPoint y: 224, endPoint x: 447, endPoint y: 230, distance: 37.8
click at [447, 230] on div "Probeert verbinding te maken met [DOMAIN_NAME] Opnieuw verbonden 0% wissen filt…" at bounding box center [315, 155] width 630 height 310
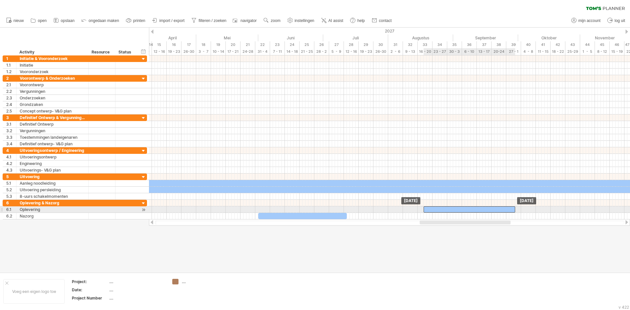
drag, startPoint x: 273, startPoint y: 211, endPoint x: 500, endPoint y: 211, distance: 226.9
click at [500, 211] on div at bounding box center [468, 209] width 91 height 6
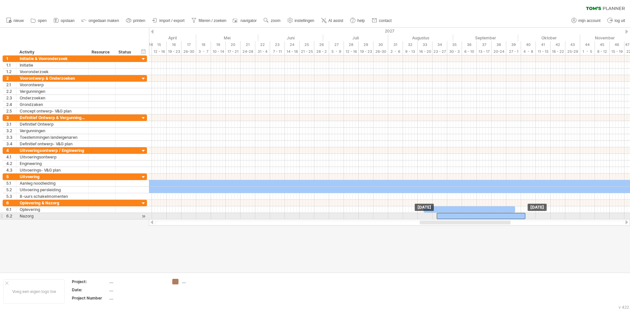
drag, startPoint x: 316, startPoint y: 217, endPoint x: 498, endPoint y: 219, distance: 182.0
click at [498, 219] on div "Probeert verbinding te maken met [DOMAIN_NAME] Opnieuw verbonden 0% wissen filt…" at bounding box center [315, 155] width 630 height 310
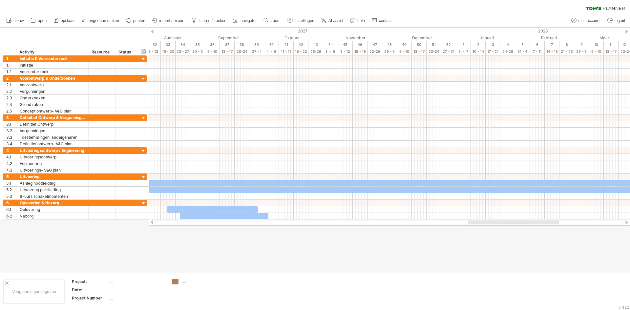
drag, startPoint x: 467, startPoint y: 222, endPoint x: 515, endPoint y: 227, distance: 48.7
click at [515, 227] on div "Probeert verbinding te maken met [DOMAIN_NAME] Opnieuw verbonden 0% wissen filt…" at bounding box center [315, 155] width 630 height 310
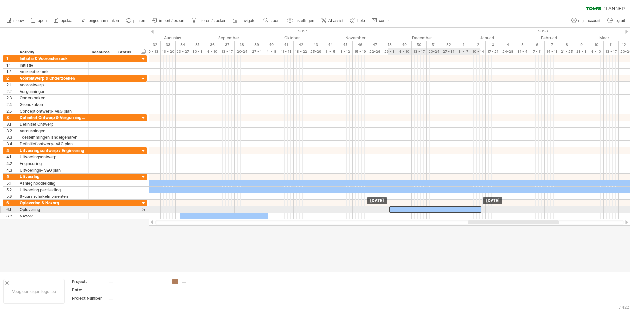
drag, startPoint x: 244, startPoint y: 208, endPoint x: 466, endPoint y: 210, distance: 222.3
click at [466, 210] on div at bounding box center [434, 209] width 91 height 6
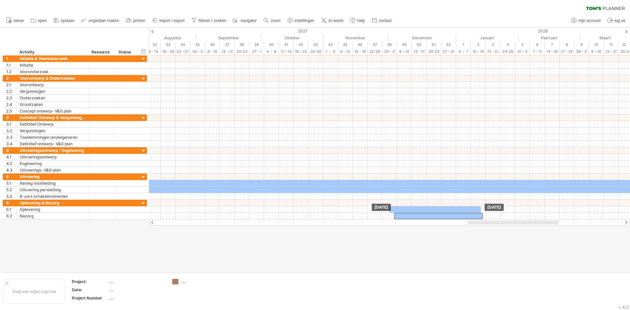
drag, startPoint x: 229, startPoint y: 215, endPoint x: 443, endPoint y: 220, distance: 214.2
click at [443, 220] on div "Probeert verbinding te maken met [DOMAIN_NAME] Opnieuw verbonden 0% wissen filt…" at bounding box center [315, 155] width 630 height 310
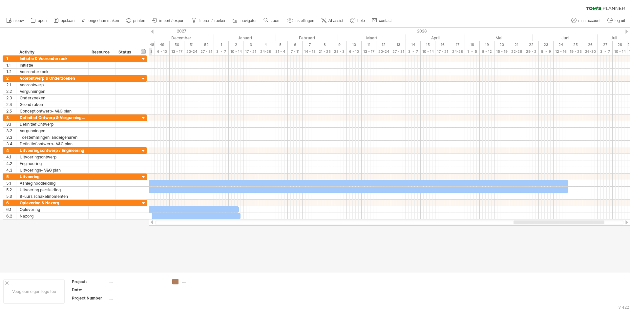
drag, startPoint x: 486, startPoint y: 222, endPoint x: 531, endPoint y: 222, distance: 45.6
click at [531, 222] on div at bounding box center [558, 222] width 91 height 4
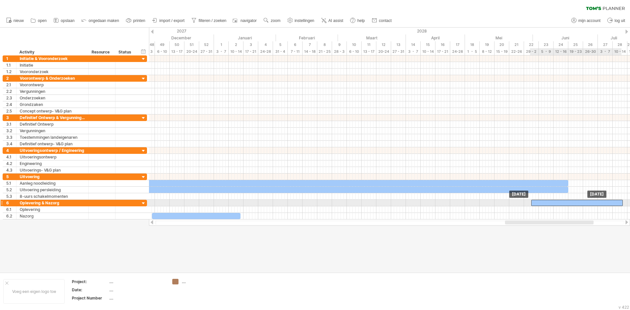
drag, startPoint x: 203, startPoint y: 208, endPoint x: 586, endPoint y: 203, distance: 383.0
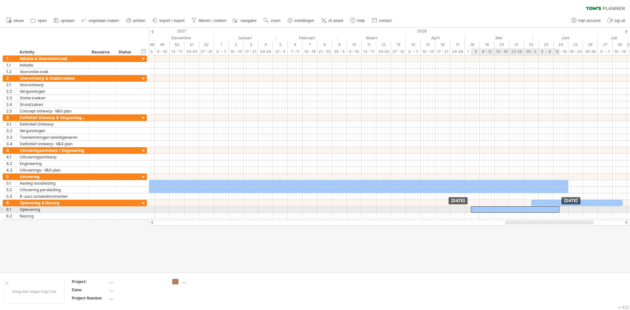
drag, startPoint x: 211, startPoint y: 215, endPoint x: 530, endPoint y: 209, distance: 318.8
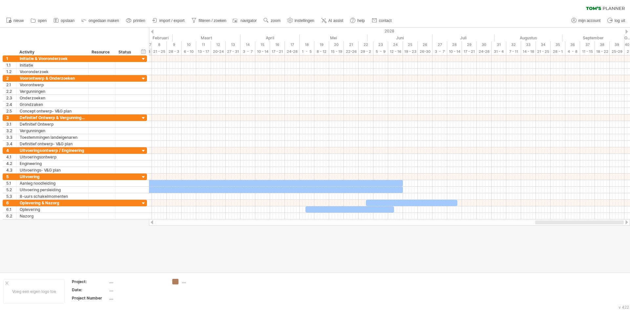
drag, startPoint x: 526, startPoint y: 223, endPoint x: 571, endPoint y: 224, distance: 44.9
click at [571, 224] on div at bounding box center [579, 222] width 89 height 4
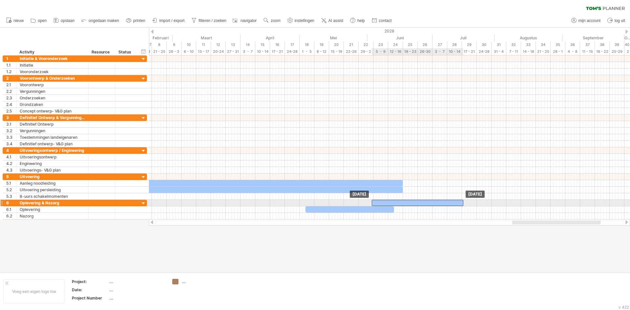
drag, startPoint x: 389, startPoint y: 202, endPoint x: 395, endPoint y: 201, distance: 6.6
click at [395, 201] on div at bounding box center [417, 203] width 91 height 6
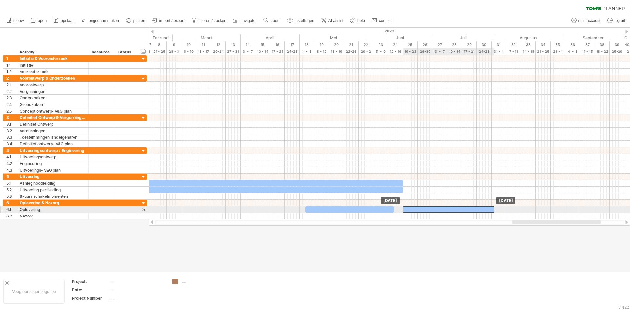
drag, startPoint x: 401, startPoint y: 205, endPoint x: 432, endPoint y: 210, distance: 31.2
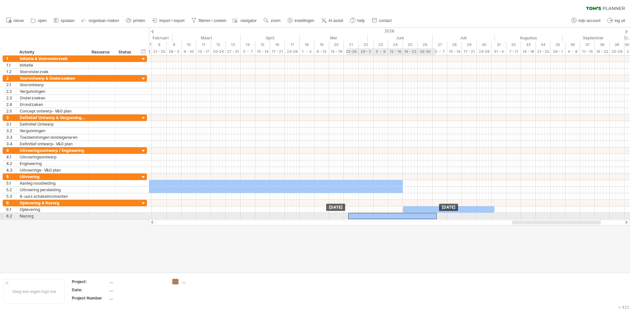
drag, startPoint x: 373, startPoint y: 211, endPoint x: 415, endPoint y: 215, distance: 42.6
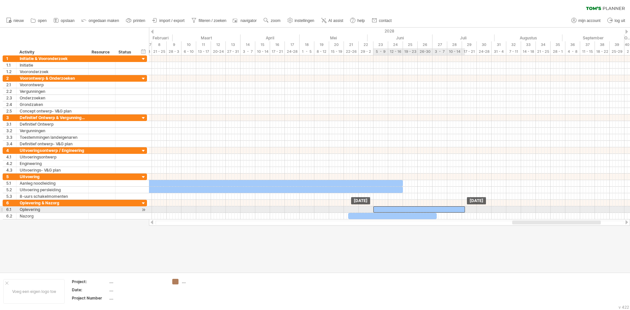
drag, startPoint x: 420, startPoint y: 210, endPoint x: 391, endPoint y: 211, distance: 29.2
click at [391, 211] on div at bounding box center [418, 209] width 91 height 6
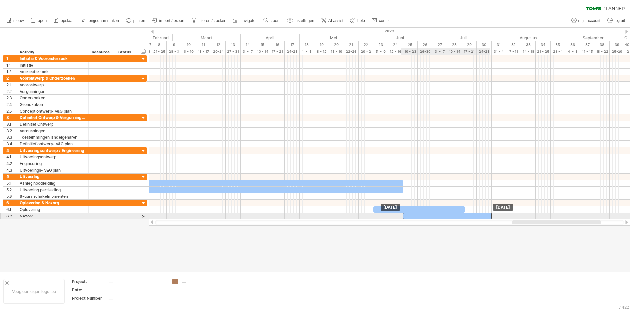
drag, startPoint x: 382, startPoint y: 217, endPoint x: 437, endPoint y: 216, distance: 55.1
click at [437, 216] on div at bounding box center [447, 216] width 89 height 6
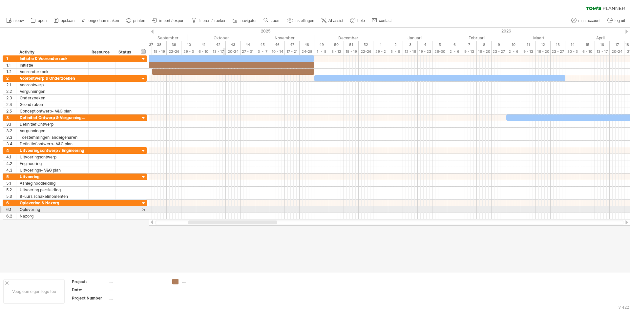
drag, startPoint x: 547, startPoint y: 223, endPoint x: 224, endPoint y: 210, distance: 323.9
click at [224, 210] on div "Probeert verbinding te maken met [DOMAIN_NAME] Opnieuw verbonden 0% wissen filt…" at bounding box center [315, 155] width 630 height 310
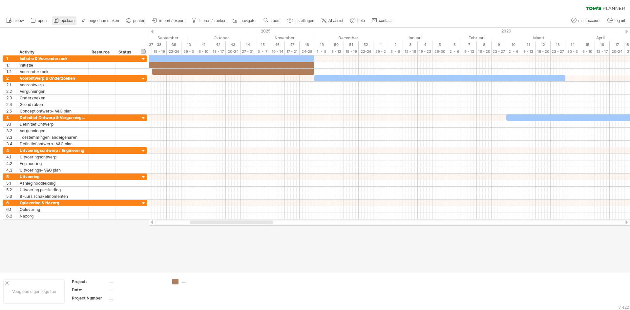
click at [68, 20] on span "opslaan" at bounding box center [68, 20] width 14 height 5
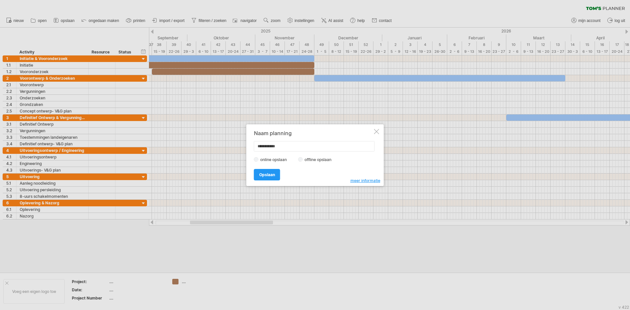
drag, startPoint x: 287, startPoint y: 147, endPoint x: 238, endPoint y: 149, distance: 48.9
click at [238, 149] on div "Probeert verbinding te maken met [DOMAIN_NAME] Opnieuw verbonden 0% wissen filt…" at bounding box center [315, 155] width 630 height 310
type input "**********"
click at [262, 174] on span "Opslaan" at bounding box center [267, 174] width 16 height 5
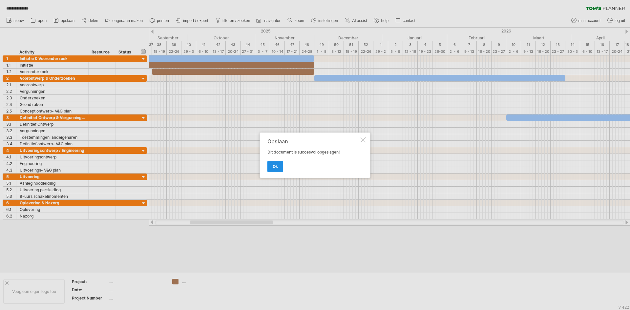
click at [274, 163] on link "ok" at bounding box center [275, 166] width 16 height 11
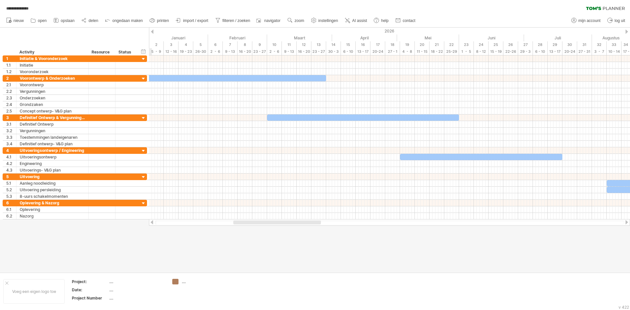
drag, startPoint x: 249, startPoint y: 223, endPoint x: 292, endPoint y: 232, distance: 44.4
click at [292, 232] on div "**********" at bounding box center [315, 155] width 630 height 310
click at [40, 19] on span "open" at bounding box center [42, 20] width 9 height 5
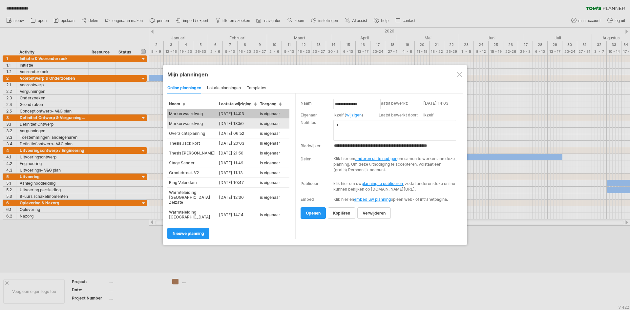
click at [242, 124] on td "[DATE] 13:50" at bounding box center [237, 124] width 41 height 10
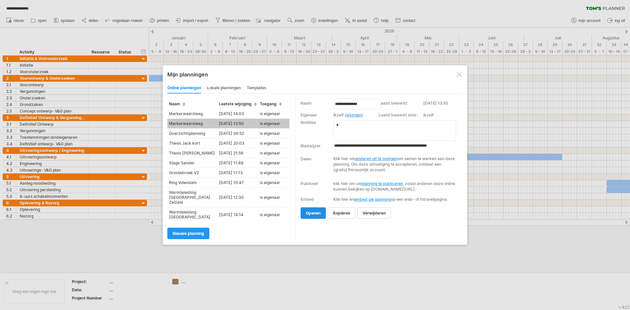
click at [316, 215] on span "openen" at bounding box center [313, 213] width 15 height 5
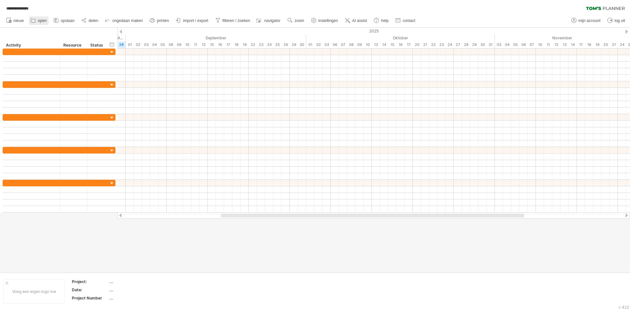
click at [33, 17] on icon at bounding box center [33, 20] width 7 height 7
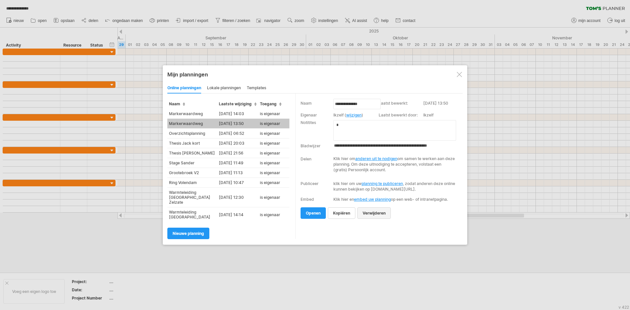
click at [373, 219] on link "verwijderen" at bounding box center [373, 212] width 33 height 11
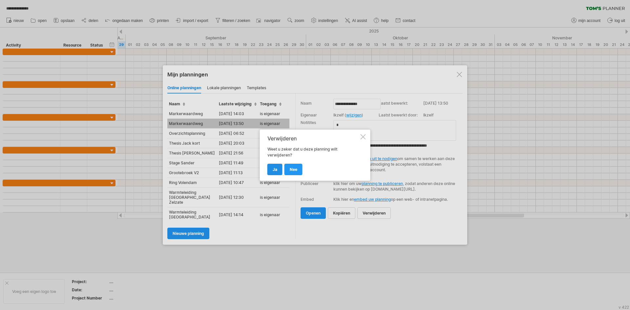
click at [276, 169] on span "ja" at bounding box center [274, 169] width 5 height 5
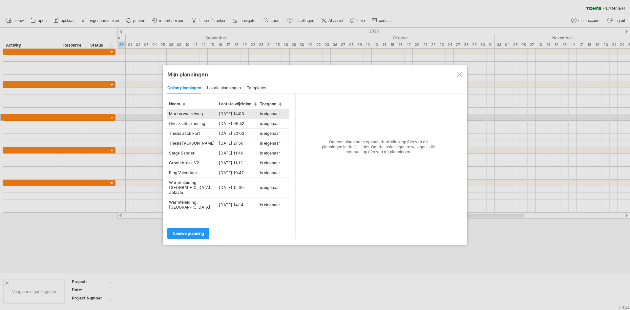
click at [230, 115] on td "[DATE] 14:03" at bounding box center [237, 114] width 41 height 10
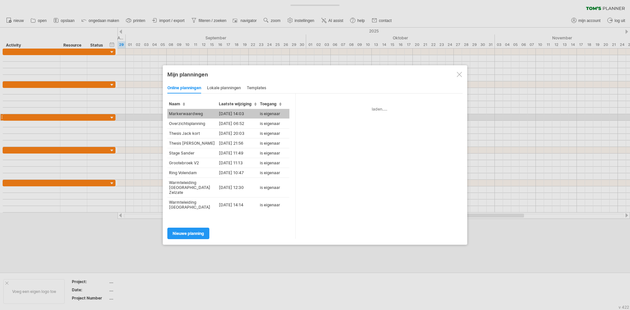
type input "**********"
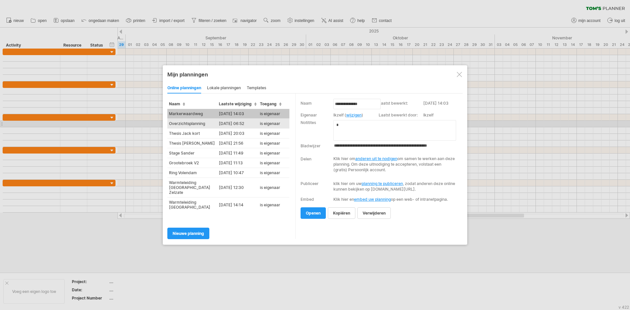
click at [213, 122] on td "Overzichtsplanning" at bounding box center [192, 124] width 50 height 10
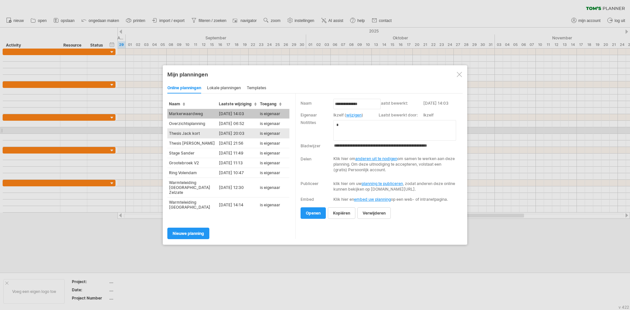
type input "**********"
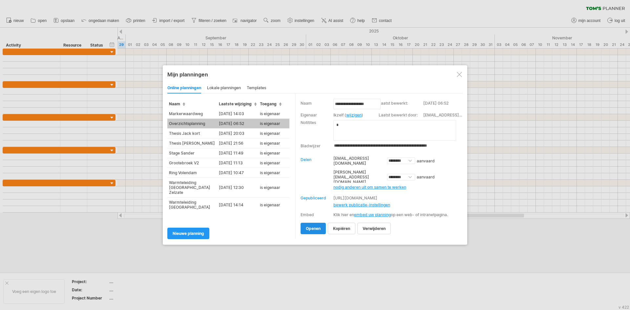
click at [312, 226] on span "openen" at bounding box center [313, 228] width 15 height 5
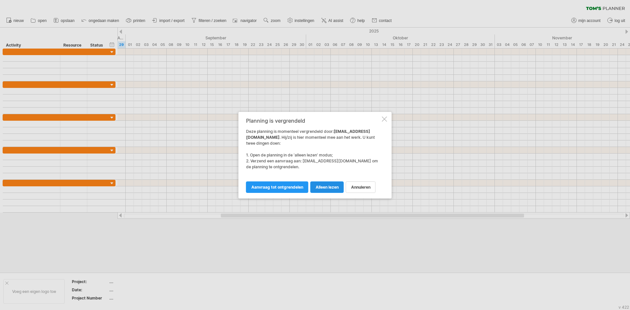
click at [320, 185] on span "alleen lezen" at bounding box center [326, 187] width 23 height 5
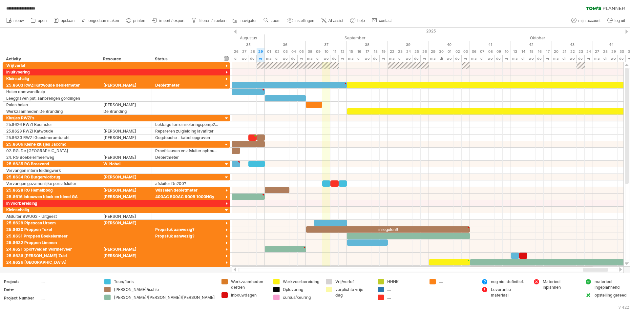
click at [587, 268] on div at bounding box center [428, 269] width 392 height 7
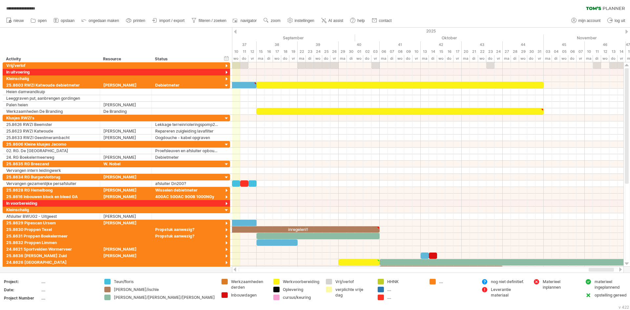
drag, startPoint x: 588, startPoint y: 269, endPoint x: 593, endPoint y: 270, distance: 5.9
click at [593, 270] on div at bounding box center [600, 270] width 25 height 4
click at [599, 272] on div at bounding box center [428, 269] width 392 height 7
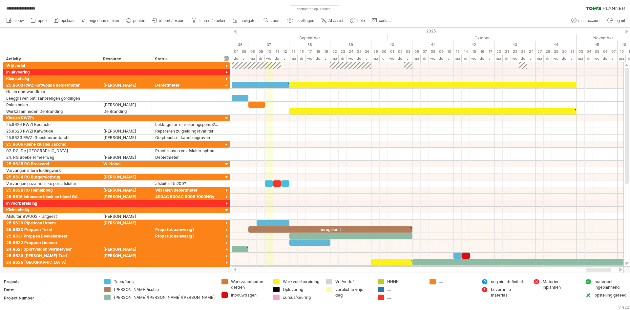
click at [597, 268] on div at bounding box center [598, 270] width 25 height 4
